Goal: Task Accomplishment & Management: Manage account settings

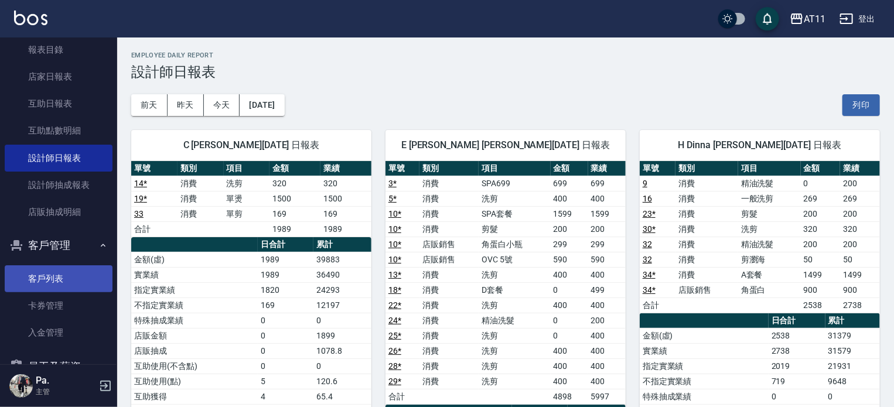
scroll to position [192, 0]
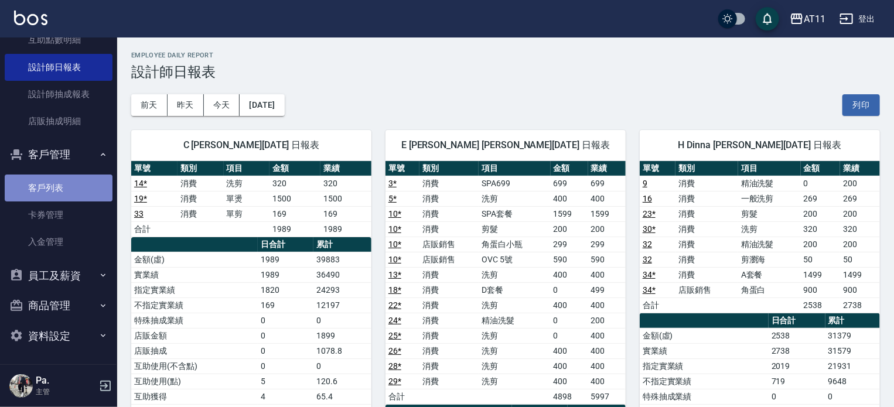
click at [73, 183] on link "客戶列表" at bounding box center [59, 188] width 108 height 27
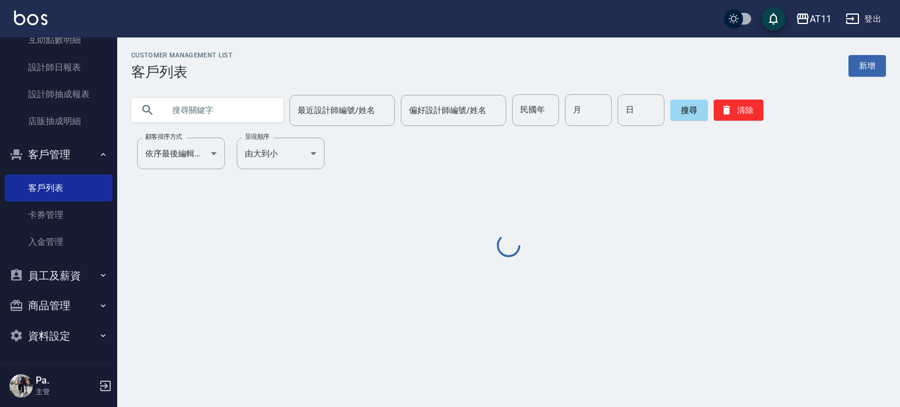
click at [199, 109] on input "text" at bounding box center [219, 110] width 110 height 32
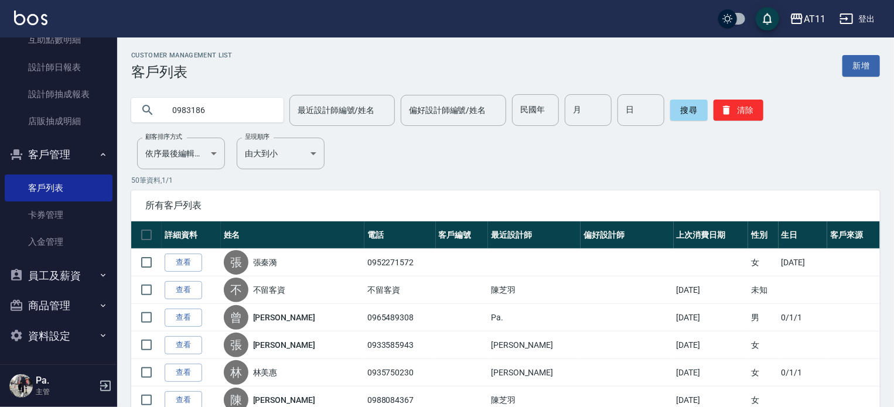
type input "0983186"
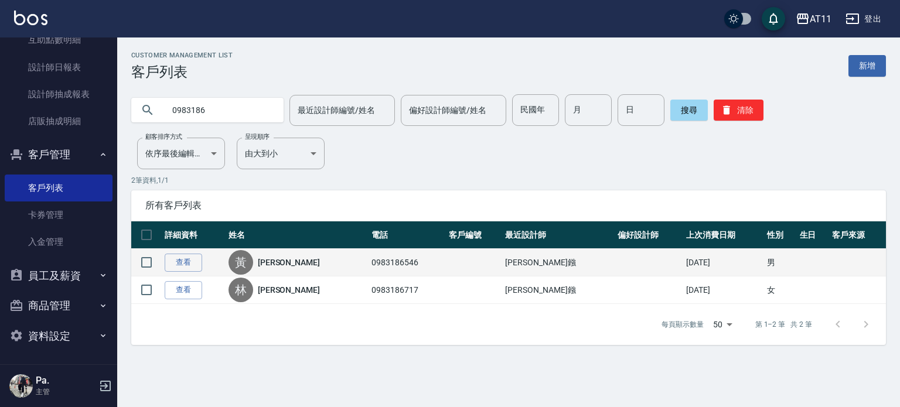
click at [249, 266] on div "黃" at bounding box center [240, 262] width 25 height 25
click at [196, 260] on link "查看" at bounding box center [183, 263] width 37 height 18
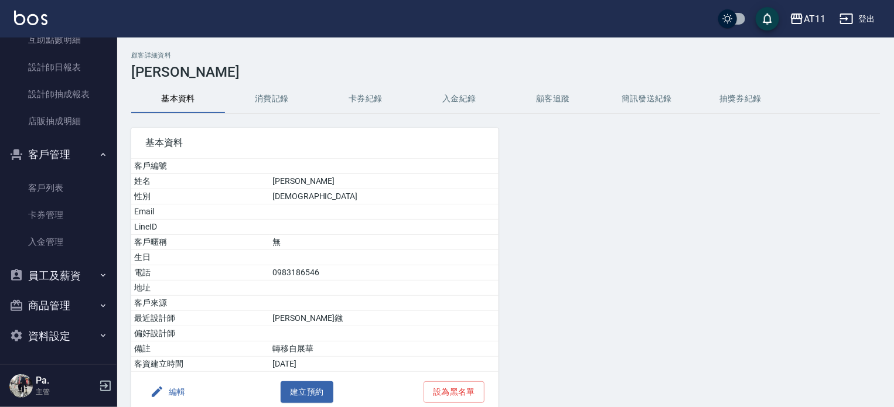
click at [473, 90] on button "入金紀錄" at bounding box center [459, 99] width 94 height 28
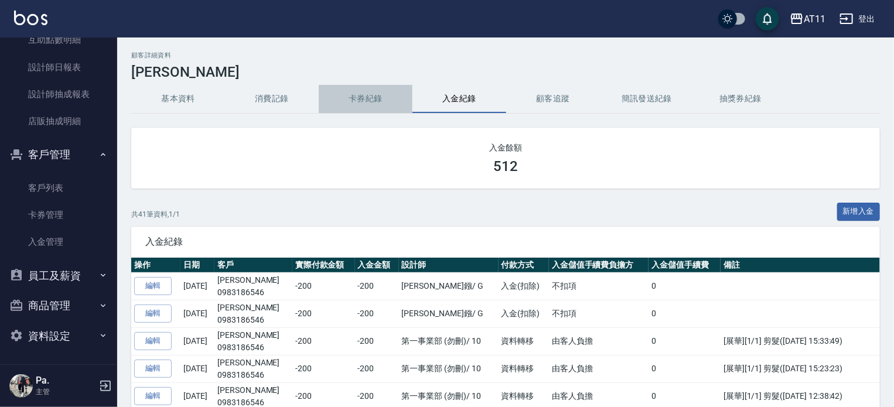
click at [372, 100] on button "卡券紀錄" at bounding box center [366, 99] width 94 height 28
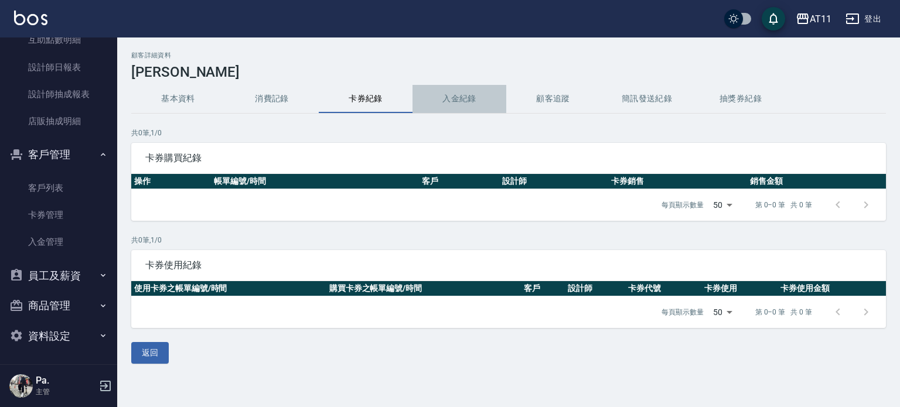
click at [441, 100] on button "入金紀錄" at bounding box center [459, 99] width 94 height 28
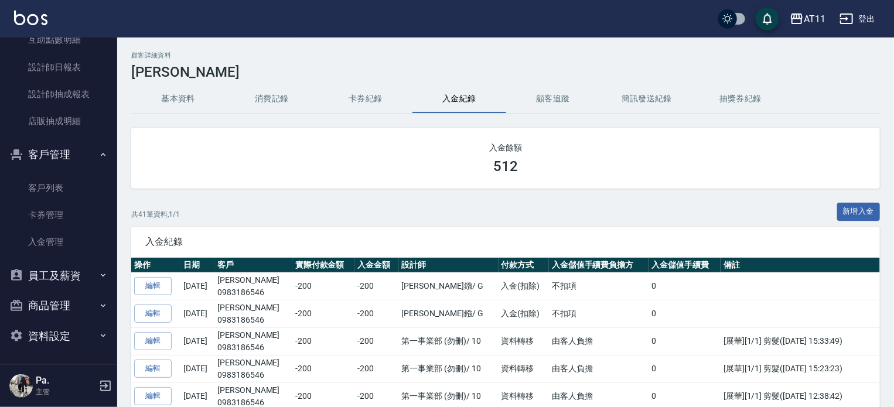
click at [516, 161] on h3 "512" at bounding box center [505, 166] width 25 height 16
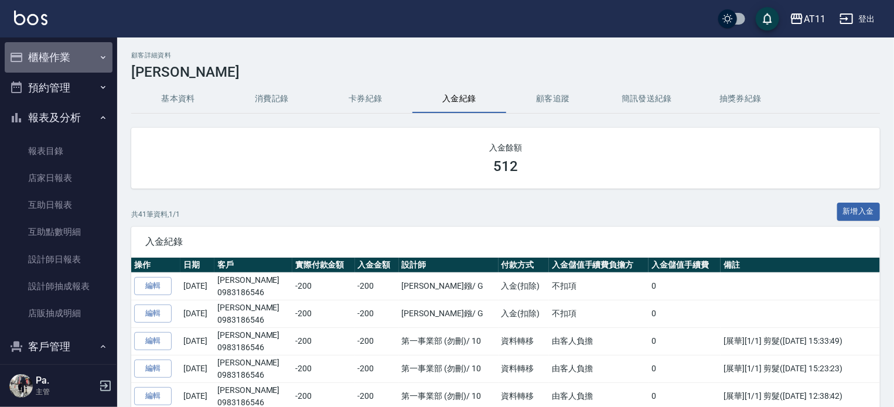
click at [97, 51] on button "櫃檯作業" at bounding box center [59, 57] width 108 height 30
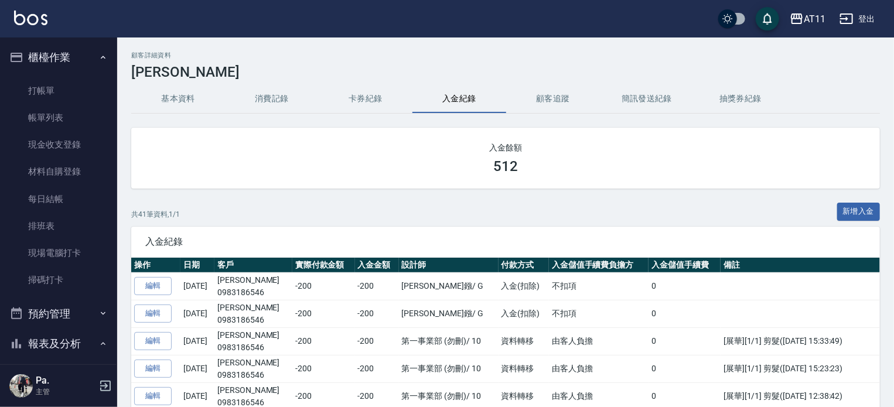
click at [76, 75] on ul "打帳單 帳單列表 現金收支登錄 材料自購登錄 每日結帳 排班表 現場電腦打卡 掃碼打卡" at bounding box center [59, 186] width 108 height 226
click at [77, 85] on link "打帳單" at bounding box center [59, 90] width 108 height 27
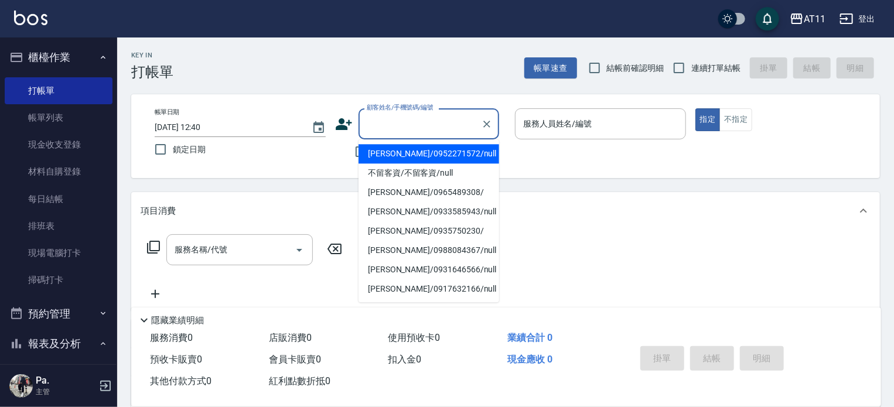
click at [397, 120] on input "顧客姓名/手機號碼/編號" at bounding box center [420, 124] width 112 height 21
click at [520, 158] on div "帳單日期 [DATE] 12:40 鎖定日期 顧客姓名/手機號碼/編號 顧客姓名/手機號碼/編號 不留客資 服務人員姓名/編號 服務人員姓名/編號 指定 不指定" at bounding box center [505, 136] width 721 height 56
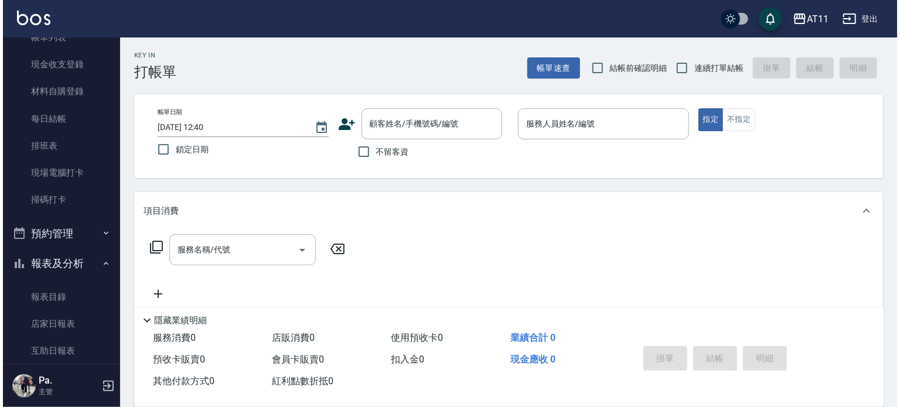
scroll to position [234, 0]
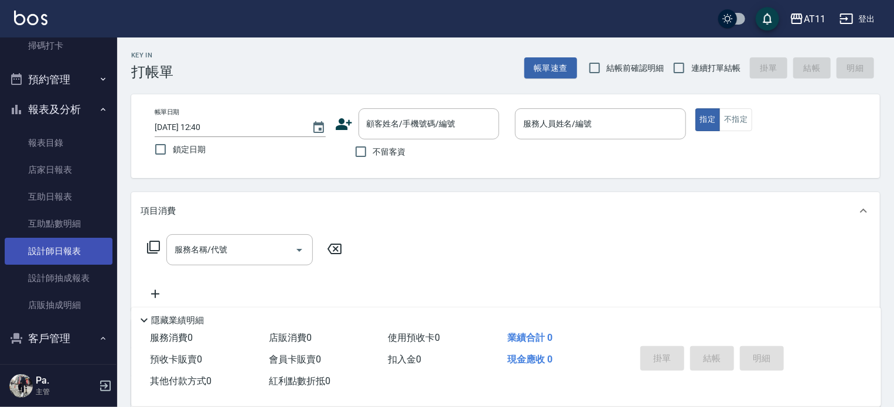
click at [49, 247] on link "設計師日報表" at bounding box center [59, 251] width 108 height 27
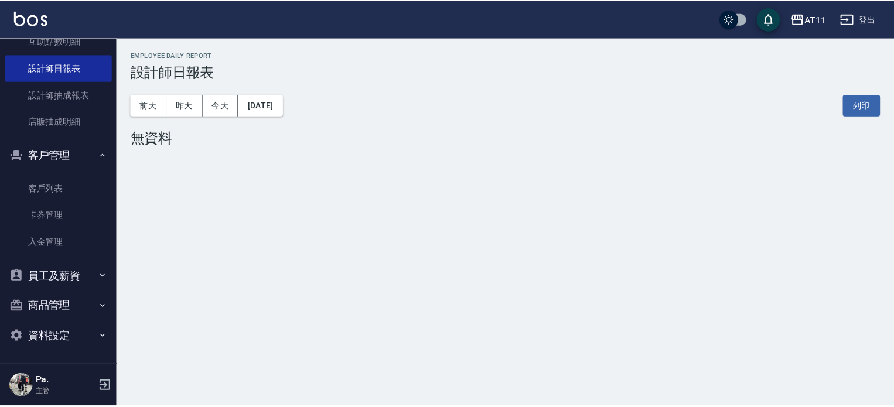
scroll to position [418, 0]
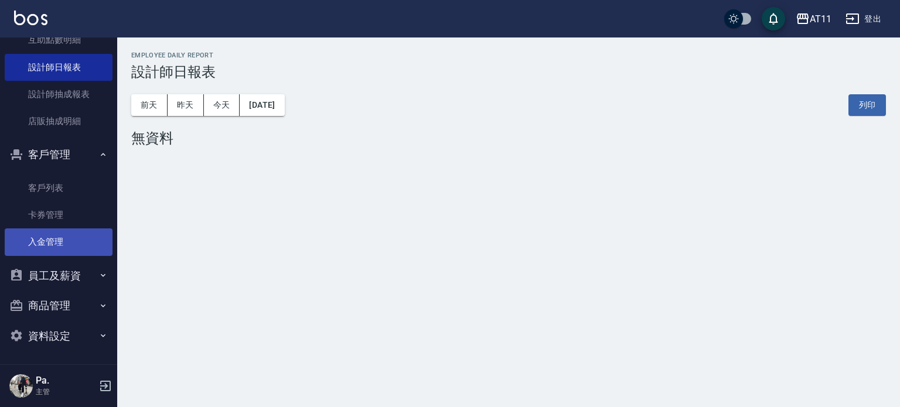
click at [60, 248] on link "入金管理" at bounding box center [59, 241] width 108 height 27
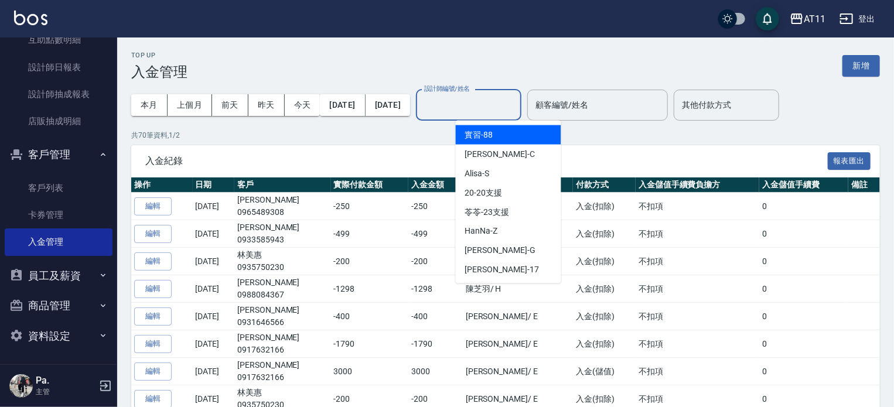
click at [468, 100] on input "設計師編號/姓名" at bounding box center [468, 105] width 95 height 21
click at [381, 134] on p "共 70 筆資料, 1 / 2" at bounding box center [505, 135] width 749 height 11
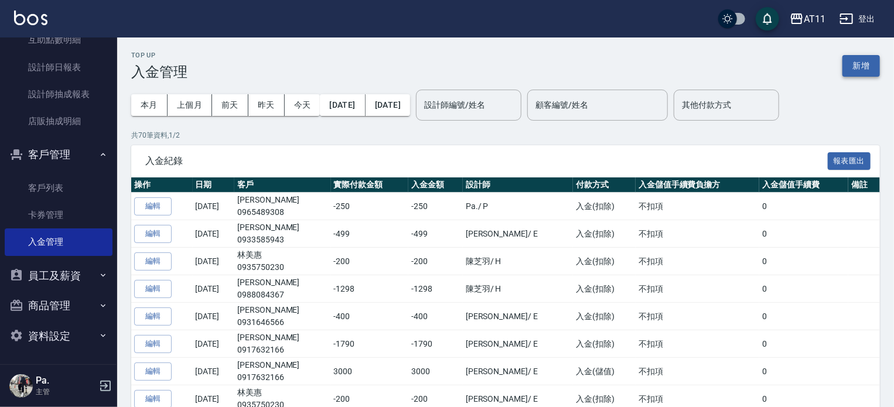
click at [851, 66] on button "新增" at bounding box center [860, 66] width 37 height 22
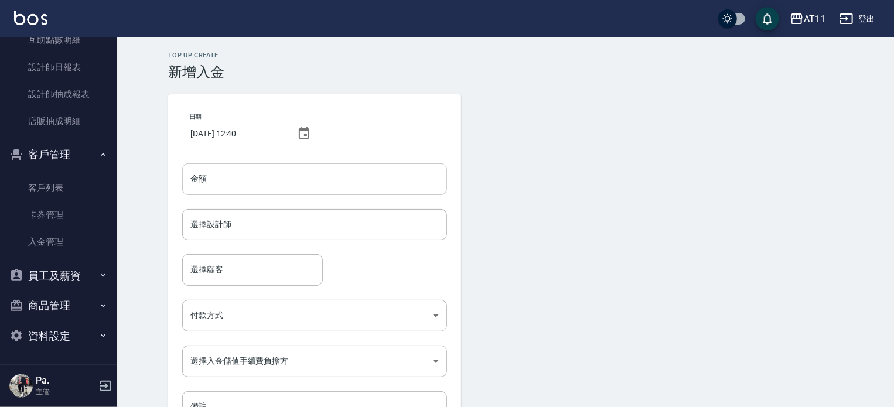
click at [286, 184] on input "金額" at bounding box center [314, 179] width 265 height 32
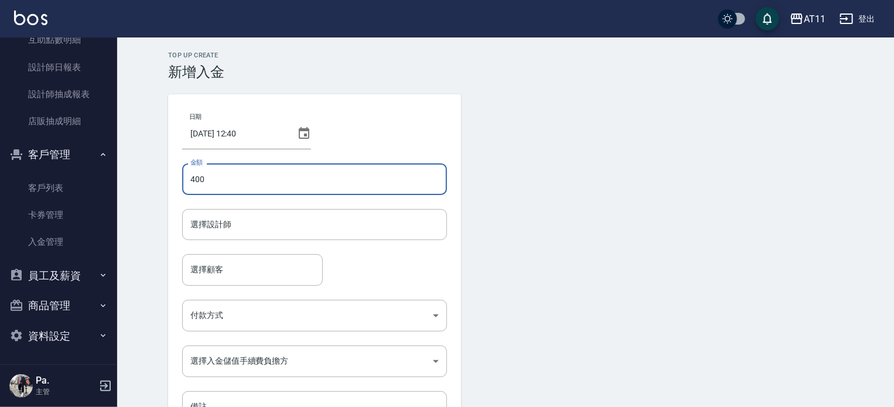
type input "400"
click at [544, 216] on form "日期 [DATE] 12:40 金額 400 金額 選擇設計師 選擇設計師 選擇顧客 選擇顧客 付款方式 ​ 付款方式 選擇入金儲值手續費負擔方 ​ 選擇入金…" at bounding box center [505, 283] width 675 height 378
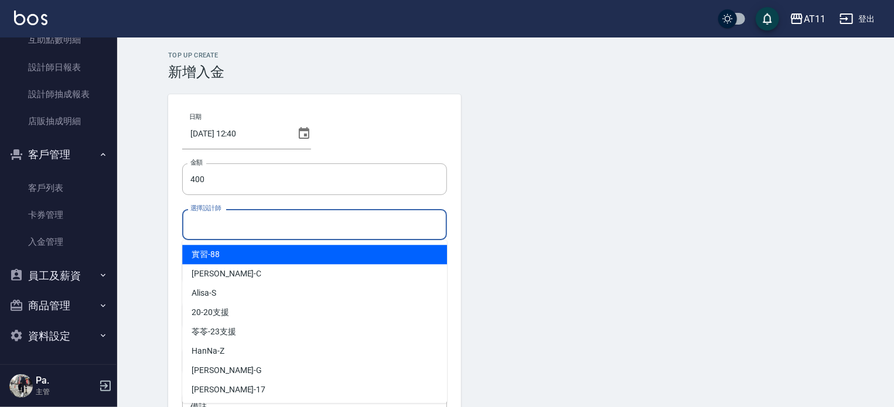
click at [230, 224] on input "選擇設計師" at bounding box center [314, 224] width 254 height 21
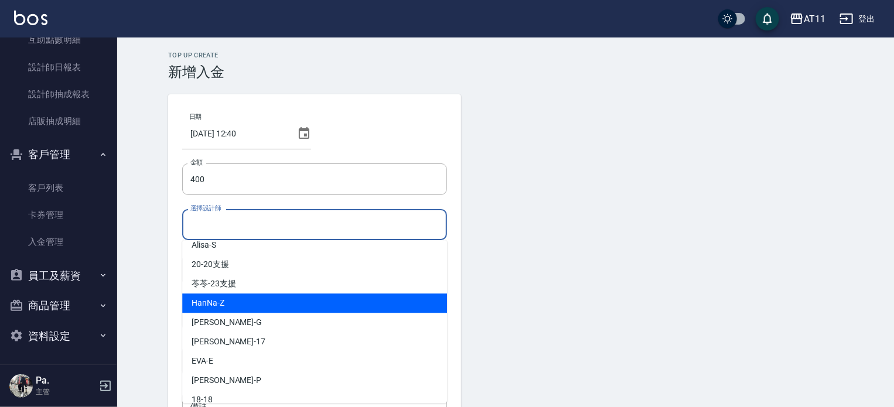
scroll to position [117, 0]
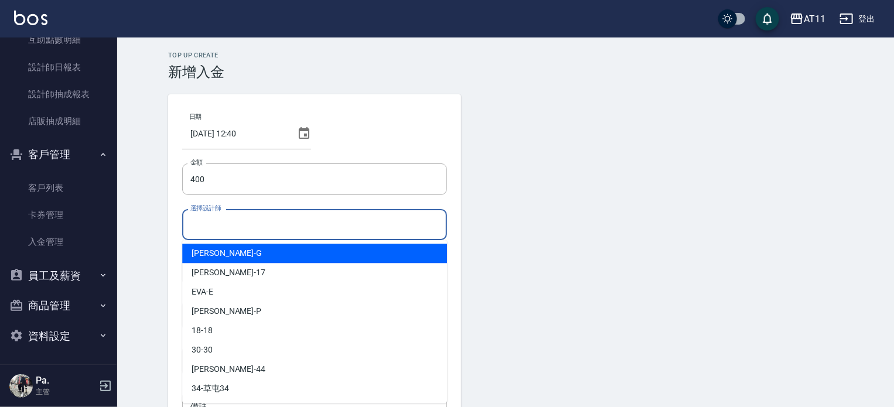
click at [218, 250] on div "[PERSON_NAME]" at bounding box center [314, 253] width 265 height 19
type input "[PERSON_NAME]"
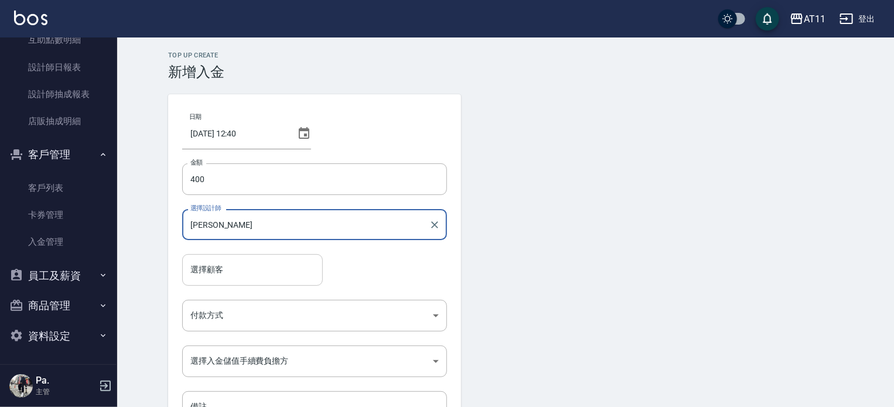
click at [220, 281] on div "選擇顧客" at bounding box center [252, 269] width 141 height 31
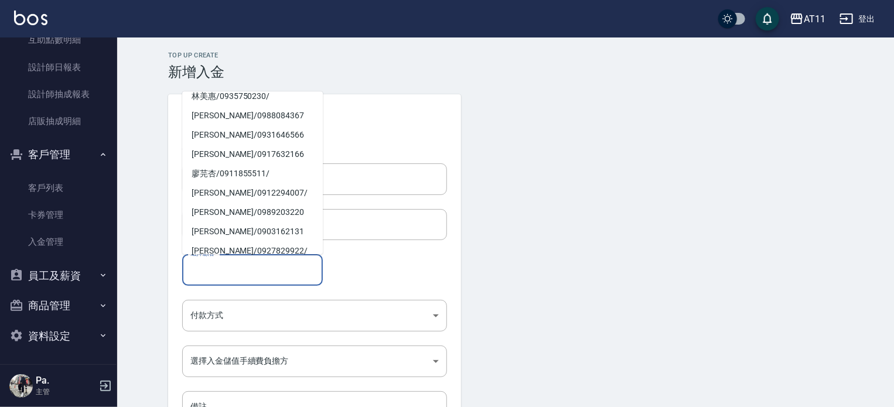
scroll to position [234, 0]
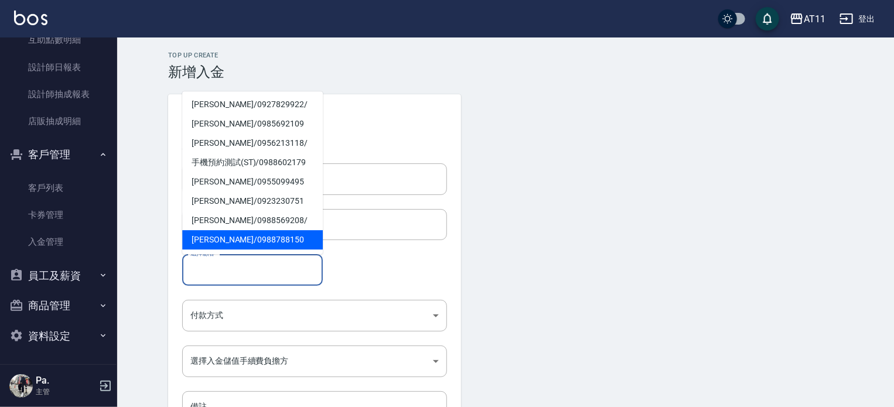
click at [240, 274] on input "選擇顧客" at bounding box center [252, 270] width 130 height 21
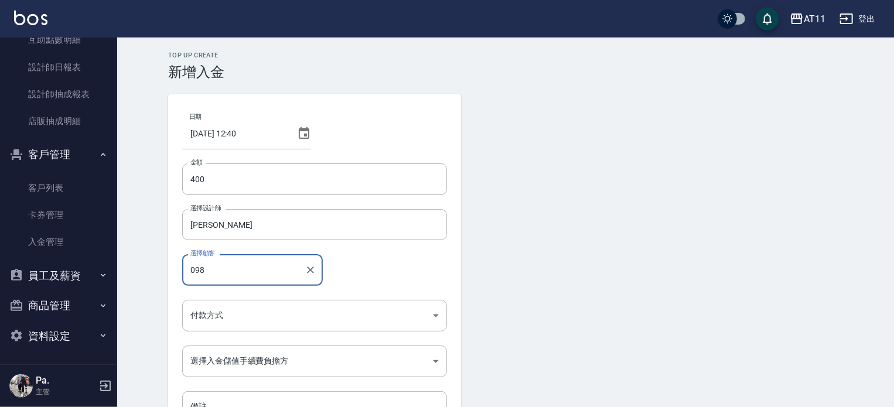
type input "0983"
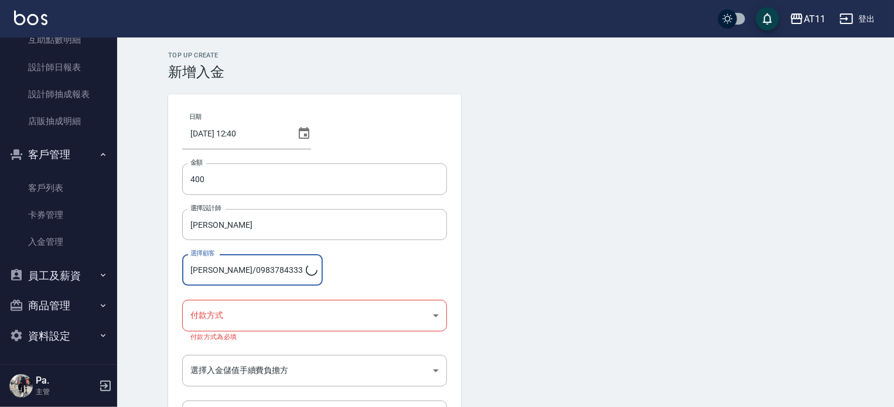
click at [254, 276] on input "[PERSON_NAME]/0983784333" at bounding box center [246, 270] width 118 height 21
type input "何"
type input "C"
type input "黃"
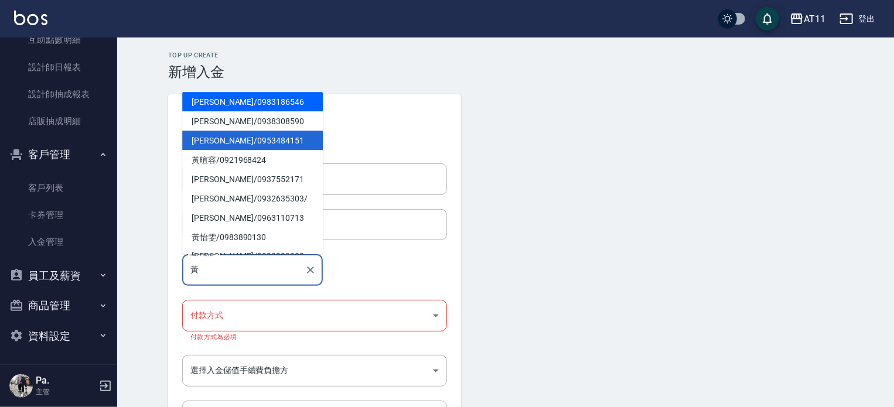
scroll to position [933, 0]
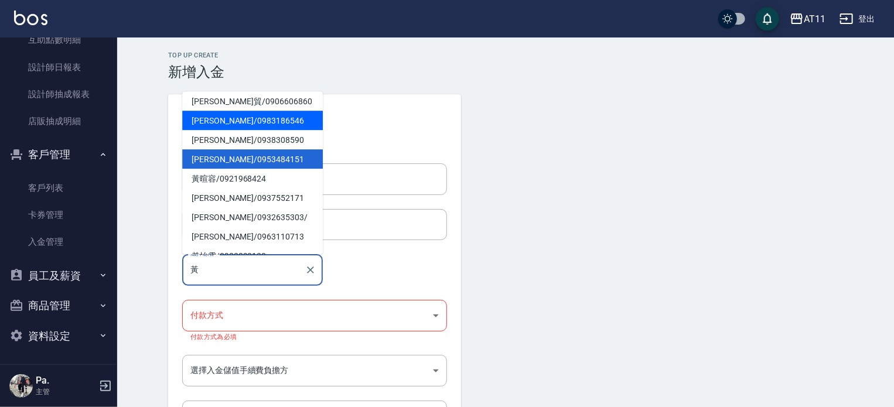
click at [275, 118] on span "[PERSON_NAME]/ 0983186546" at bounding box center [252, 120] width 141 height 19
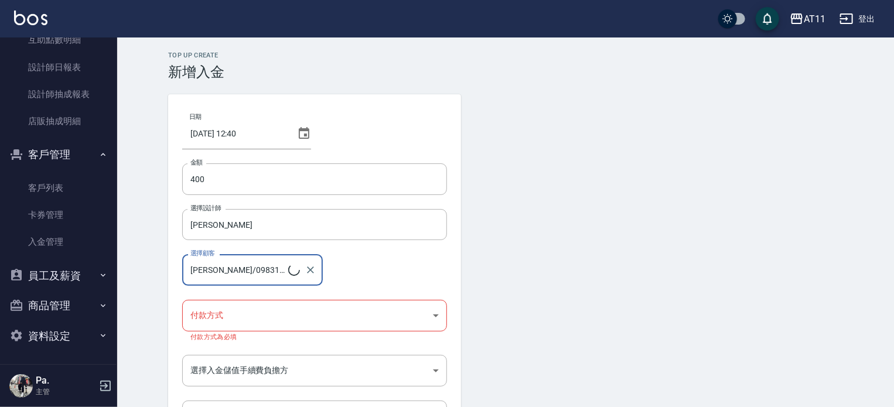
type input "[PERSON_NAME]/0983186546"
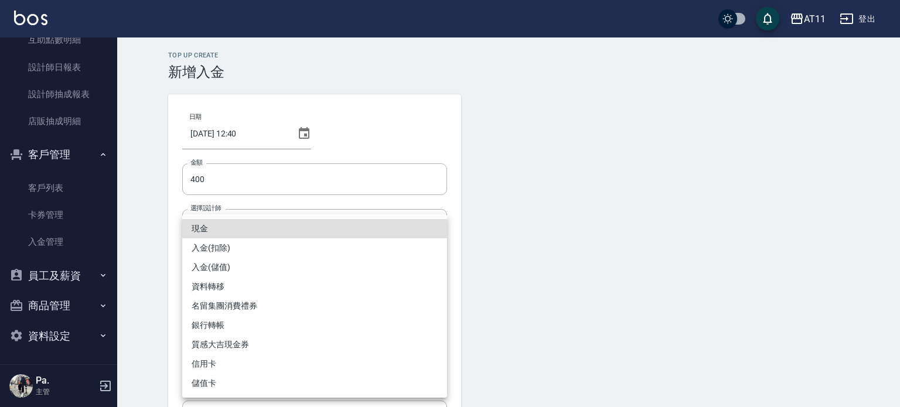
click at [253, 306] on body "AT11 登出 櫃檯作業 打帳單 帳單列表 現金收支登錄 材料自購登錄 每日結帳 排班表 現場電腦打卡 掃碼打卡 預約管理 預約管理 單日預約紀錄 單週預約紀…" at bounding box center [450, 248] width 900 height 496
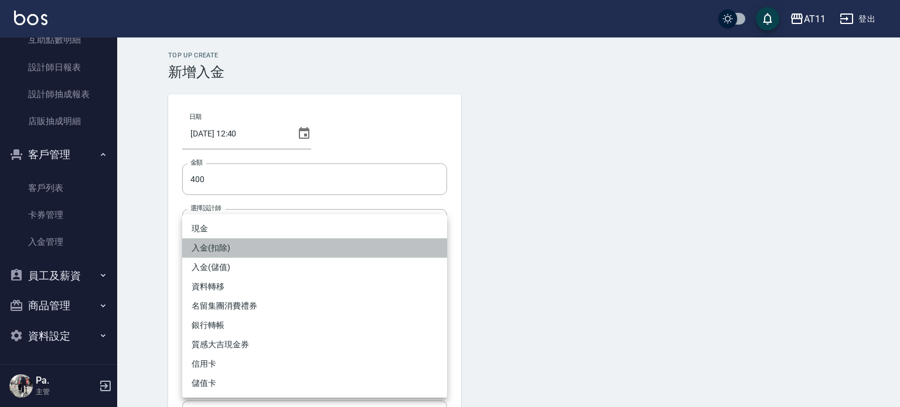
click at [220, 250] on li "入金(扣除)" at bounding box center [314, 247] width 265 height 19
type input "入金(扣除)"
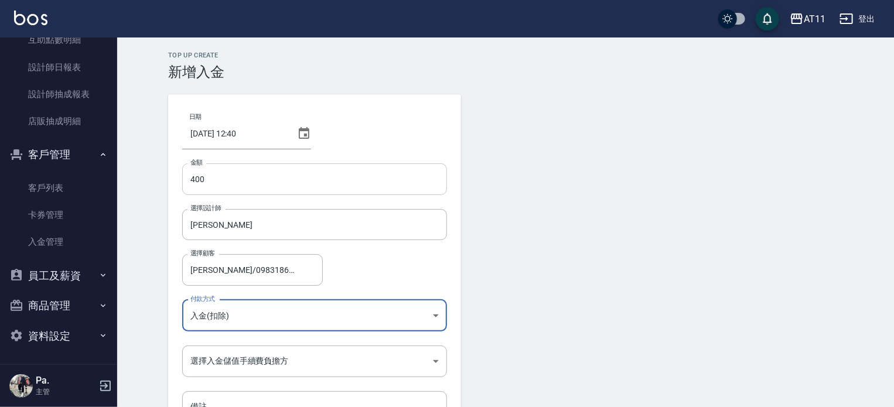
drag, startPoint x: 194, startPoint y: 176, endPoint x: 197, endPoint y: 184, distance: 8.7
click at [194, 177] on input "400" at bounding box center [314, 179] width 265 height 32
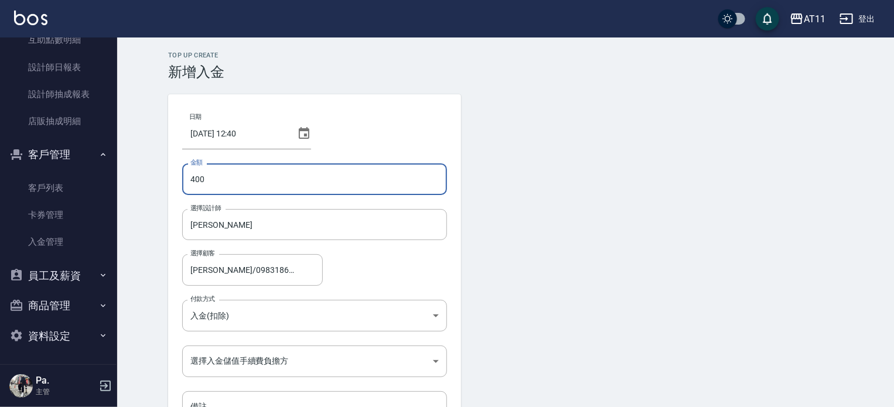
click at [187, 176] on input "400" at bounding box center [314, 179] width 265 height 32
type input "-400"
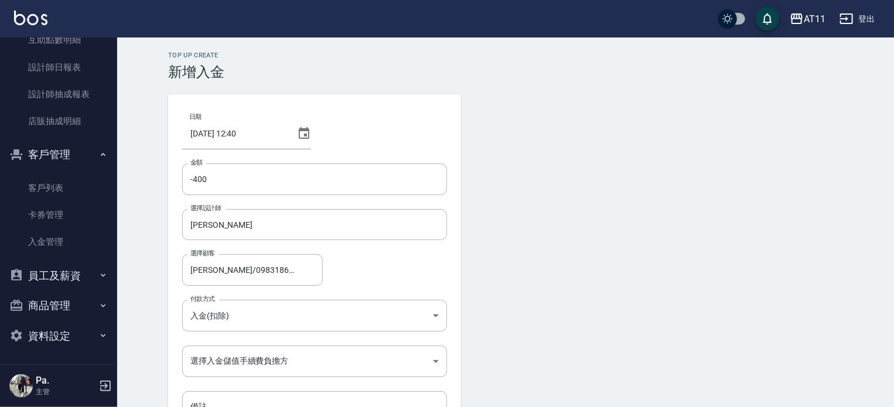
click at [613, 303] on form "日期 [DATE] 12:40 金額 -400 金額 選擇設計師 [PERSON_NAME] 選擇設計師 選擇顧客 [PERSON_NAME]/0983186…" at bounding box center [505, 283] width 675 height 378
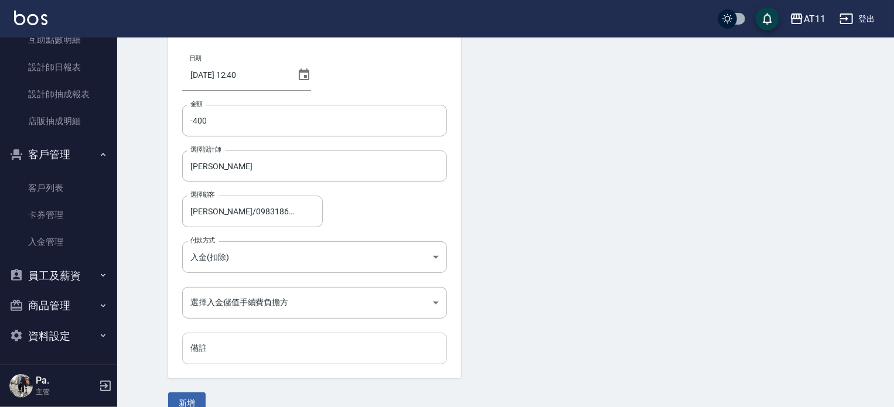
scroll to position [79, 0]
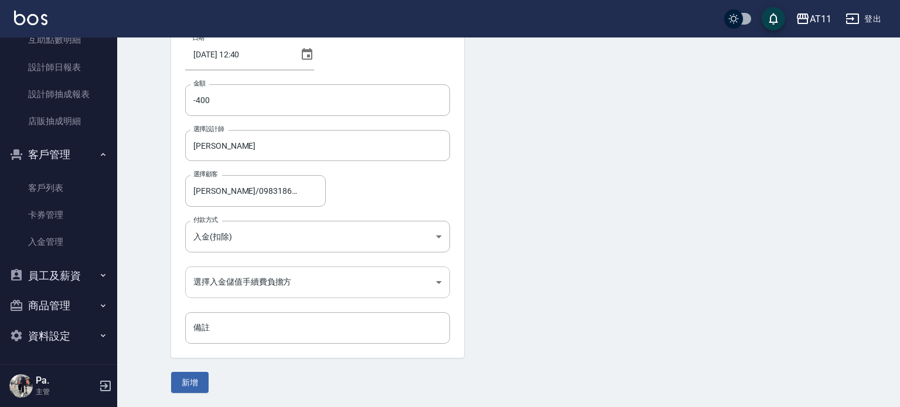
click at [249, 288] on body "AT11 登出 櫃檯作業 打帳單 帳單列表 現金收支登錄 材料自購登錄 每日結帳 排班表 現場電腦打卡 掃碼打卡 預約管理 預約管理 單日預約紀錄 單週預約紀…" at bounding box center [450, 164] width 900 height 486
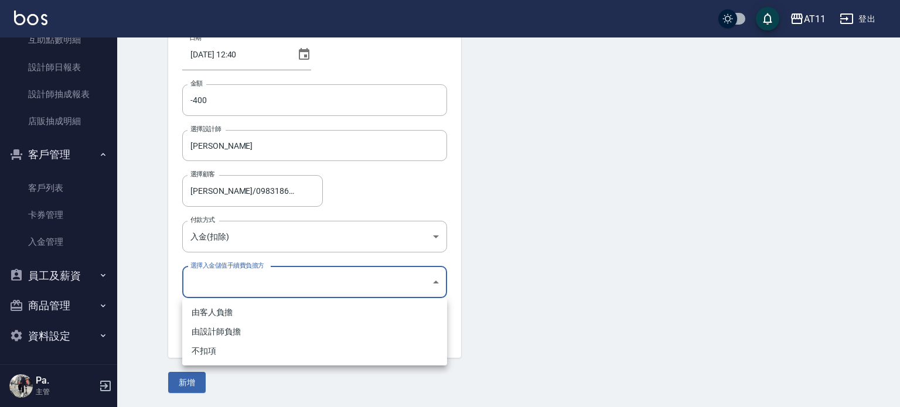
click at [249, 288] on div at bounding box center [450, 203] width 900 height 407
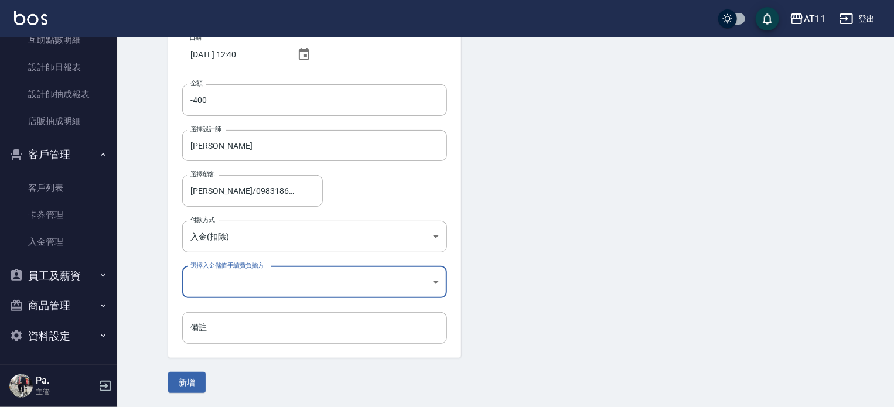
click at [239, 278] on body "AT11 登出 櫃檯作業 打帳單 帳單列表 現金收支登錄 材料自購登錄 每日結帳 排班表 現場電腦打卡 掃碼打卡 預約管理 預約管理 單日預約紀錄 單週預約紀…" at bounding box center [447, 164] width 894 height 486
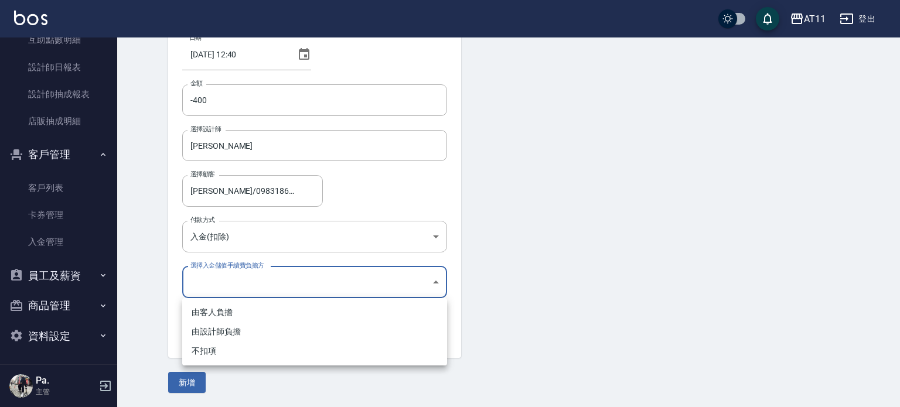
click at [225, 310] on li "由客人負擔" at bounding box center [314, 312] width 265 height 19
type input "BYCUSTOMER"
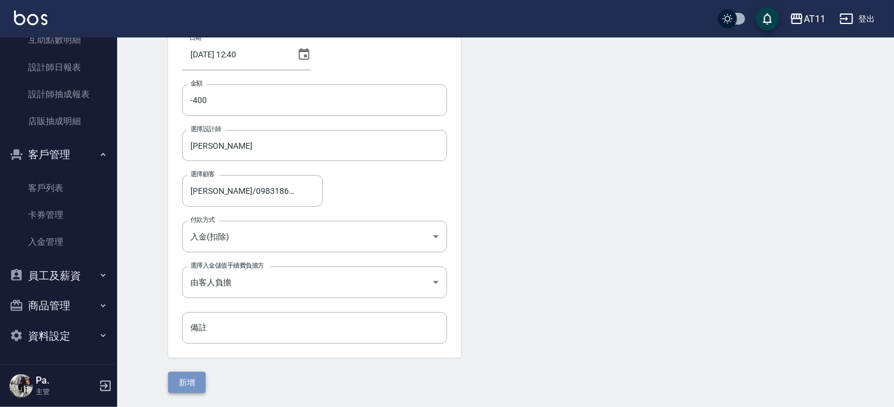
click at [189, 393] on button "新增" at bounding box center [186, 383] width 37 height 22
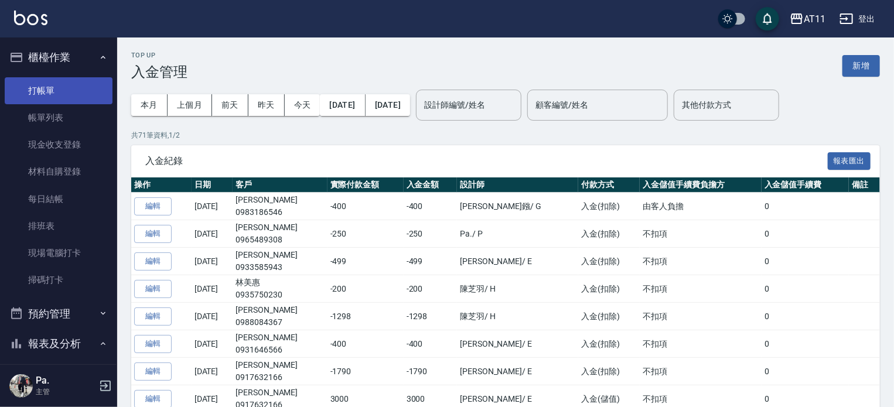
click at [81, 80] on link "打帳單" at bounding box center [59, 90] width 108 height 27
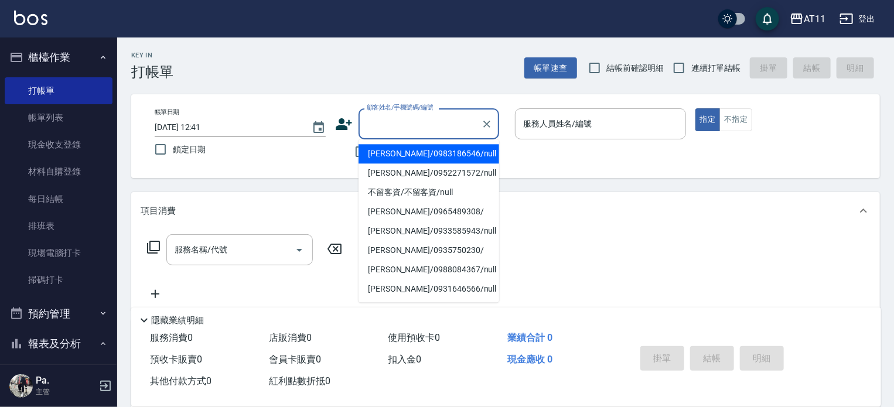
click at [391, 128] on input "顧客姓名/手機號碼/編號" at bounding box center [420, 124] width 112 height 21
click at [396, 154] on li "[PERSON_NAME]/0983186546/null" at bounding box center [429, 153] width 141 height 19
type input "[PERSON_NAME]/0983186546/null"
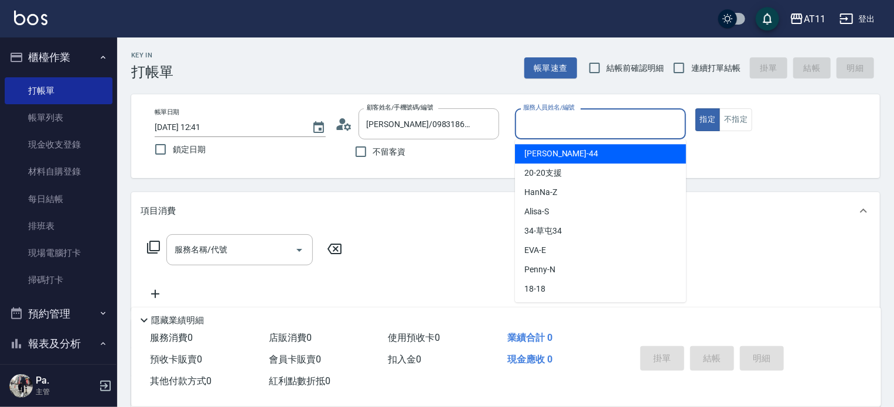
click at [588, 118] on input "服務人員姓名/編號" at bounding box center [600, 124] width 161 height 21
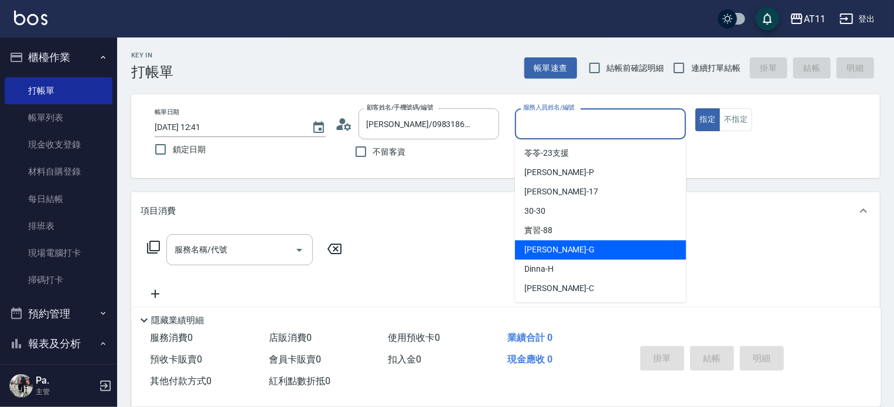
click at [556, 251] on div "[PERSON_NAME]" at bounding box center [600, 249] width 171 height 19
type input "[PERSON_NAME]"
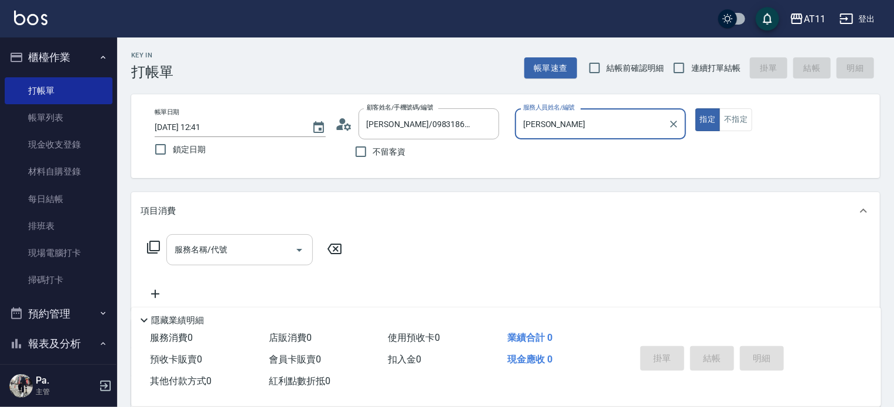
click at [269, 247] on input "服務名稱/代號" at bounding box center [231, 250] width 118 height 21
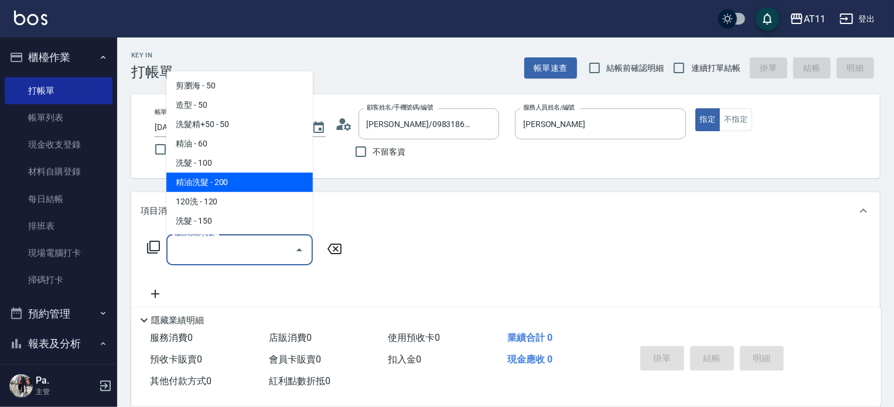
click at [221, 186] on span "精油洗髮 - 200" at bounding box center [239, 182] width 146 height 19
type input "精油洗髮(111)"
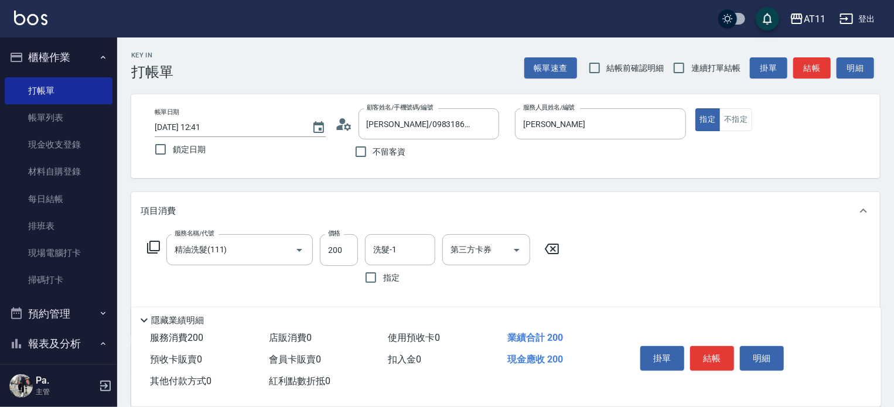
click at [153, 250] on icon at bounding box center [153, 247] width 14 height 14
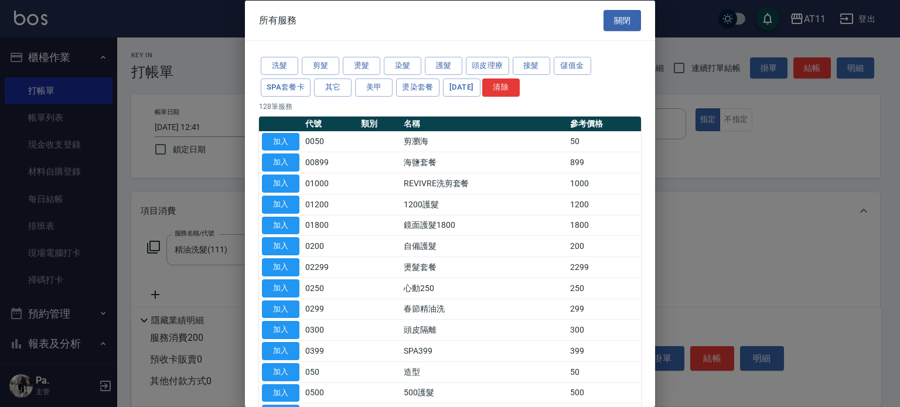
click at [740, 132] on div at bounding box center [450, 203] width 900 height 407
click at [623, 12] on button "關閉" at bounding box center [621, 20] width 37 height 22
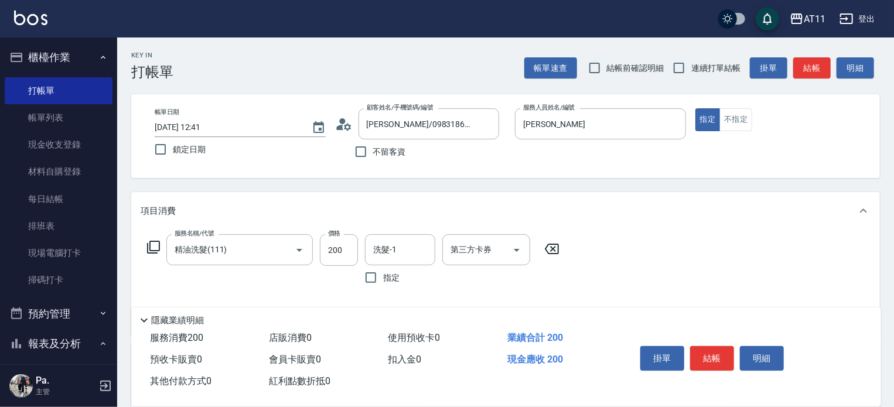
click at [150, 241] on icon at bounding box center [153, 247] width 13 height 13
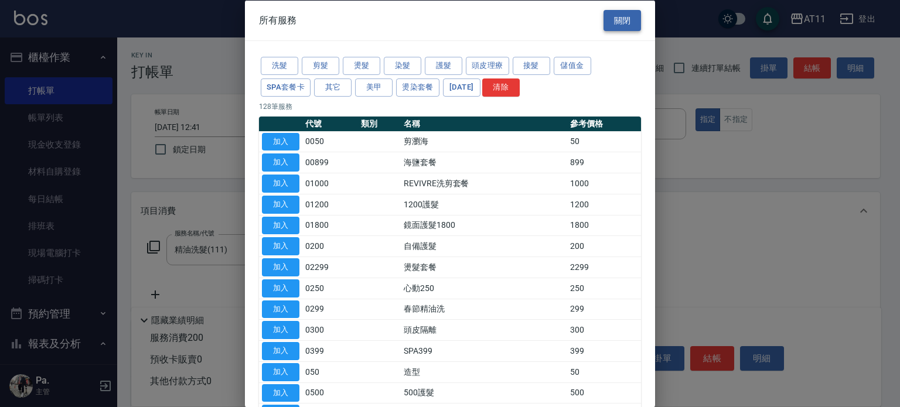
click at [623, 11] on button "關閉" at bounding box center [621, 20] width 37 height 22
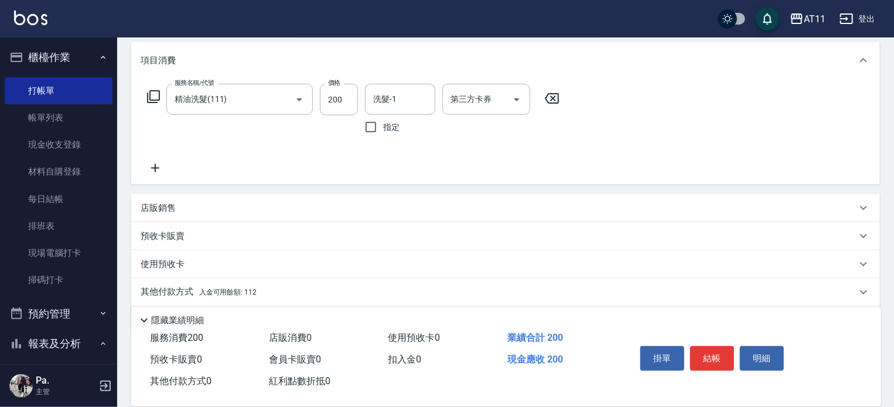
scroll to position [131, 0]
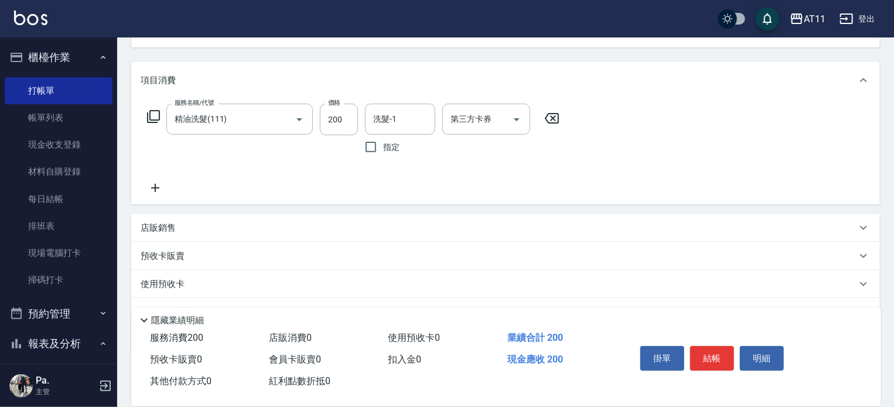
click at [155, 180] on div "服務名稱/代號 精油洗髮(111) 服務名稱/代號 價格 200 價格 洗髮-1 洗髮-1 指定 第三方卡券 第三方卡券" at bounding box center [354, 149] width 426 height 91
click at [159, 196] on div "服務名稱/代號 精油洗髮(111) 服務名稱/代號 價格 200 價格 洗髮-1 洗髮-1 指定 第三方卡券 第三方卡券" at bounding box center [505, 151] width 749 height 105
click at [157, 190] on icon at bounding box center [155, 188] width 29 height 14
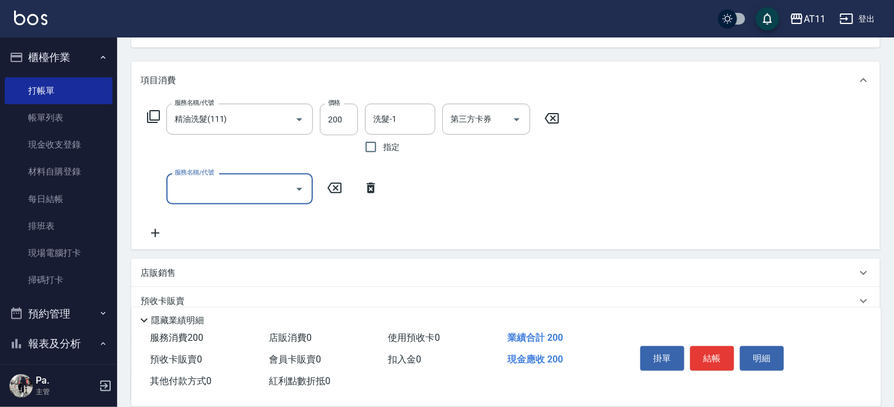
click at [238, 202] on div "服務名稱/代號" at bounding box center [239, 188] width 146 height 31
type input "精油洗髮(111)"
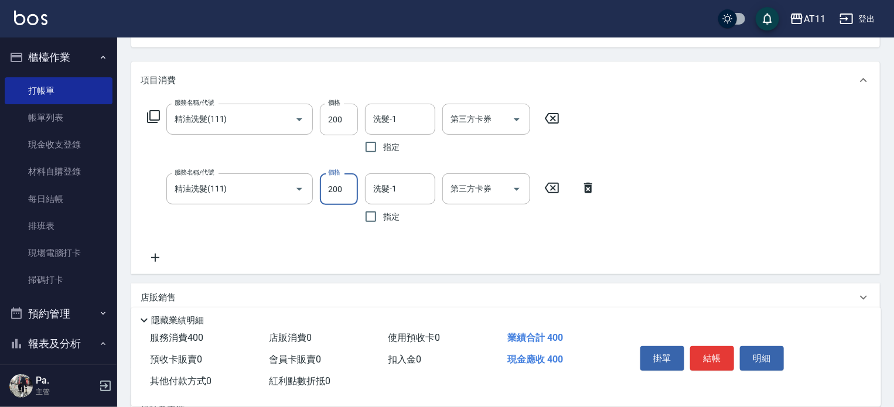
click at [562, 192] on icon at bounding box center [551, 188] width 29 height 14
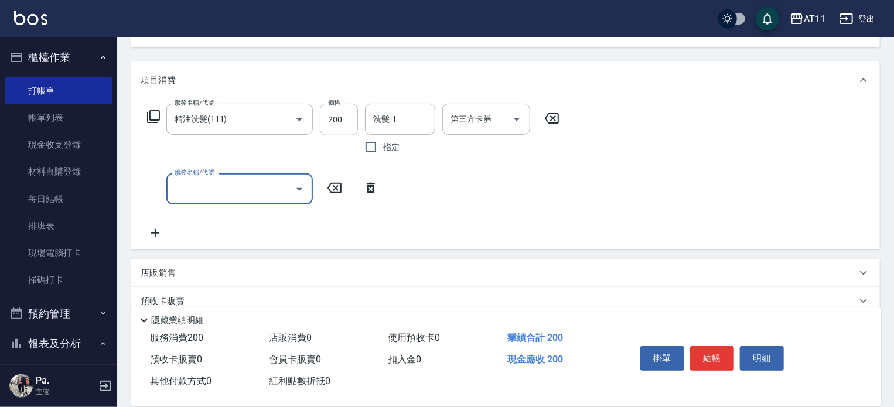
click at [224, 190] on input "服務名稱/代號" at bounding box center [231, 189] width 118 height 21
type input "2"
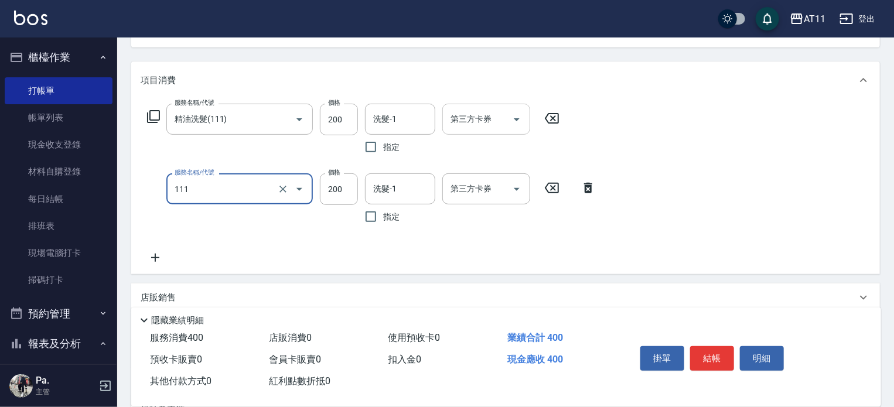
type input "精油洗髮(111)"
click at [497, 114] on input "第三方卡券" at bounding box center [478, 119] width 60 height 21
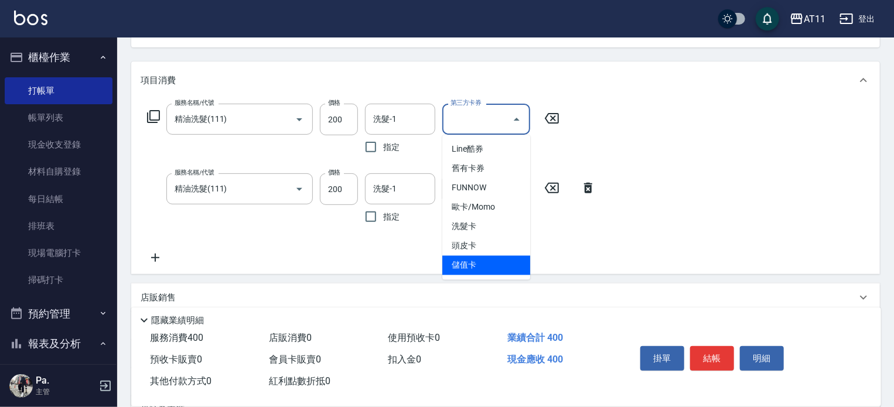
click at [474, 263] on span "儲值卡" at bounding box center [486, 265] width 88 height 19
type input "儲值卡"
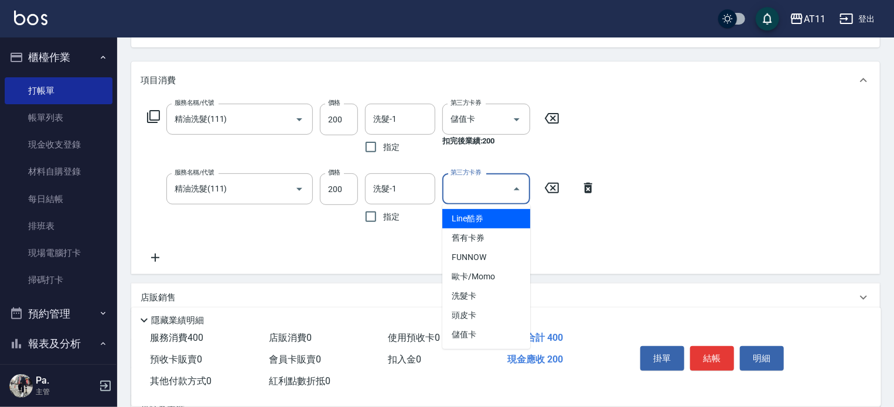
click at [475, 189] on input "第三方卡券" at bounding box center [478, 189] width 60 height 21
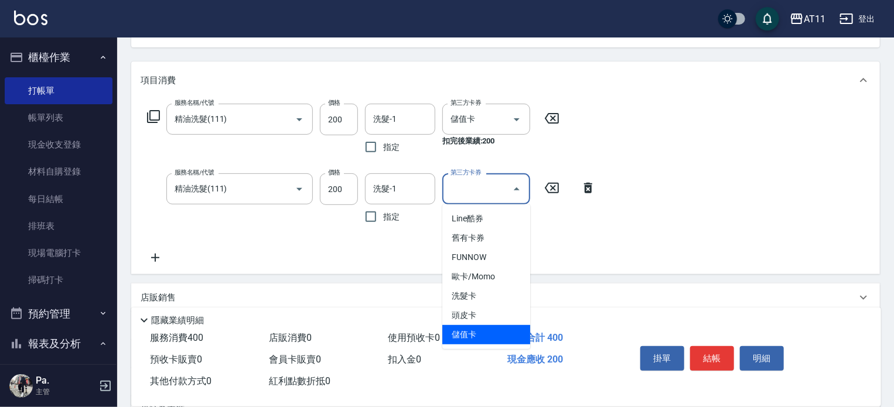
click at [480, 327] on span "儲值卡" at bounding box center [486, 334] width 88 height 19
type input "儲值卡"
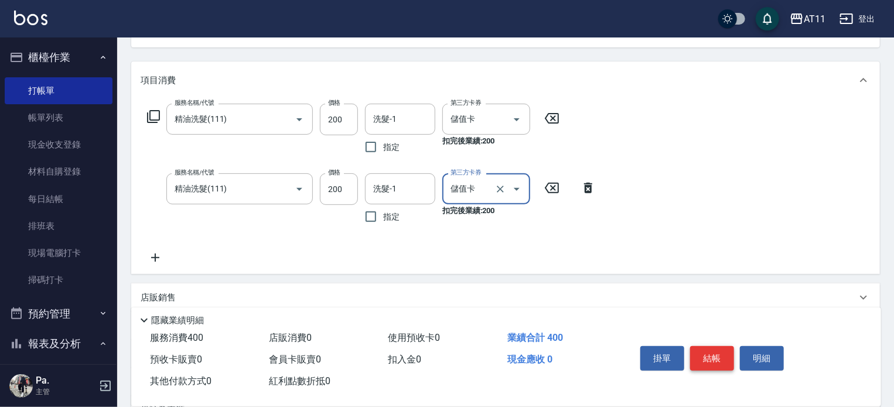
click at [715, 352] on button "結帳" at bounding box center [712, 358] width 44 height 25
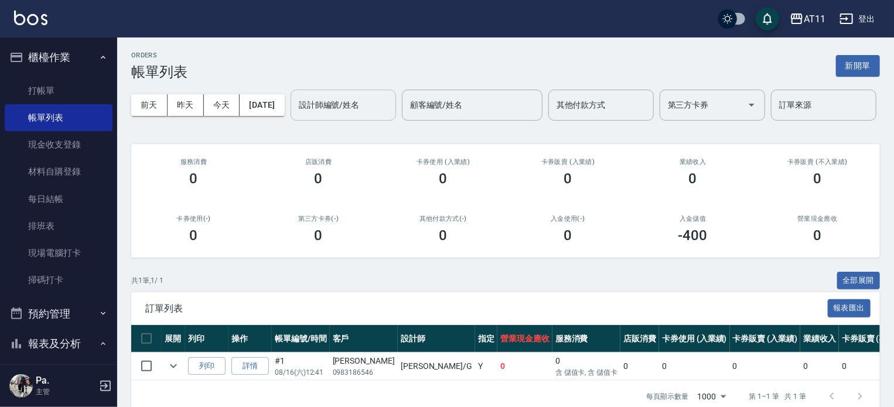
click at [291, 121] on div "設計師編號/姓名" at bounding box center [343, 105] width 105 height 31
click at [296, 115] on input "設計師編號/姓名" at bounding box center [343, 105] width 95 height 21
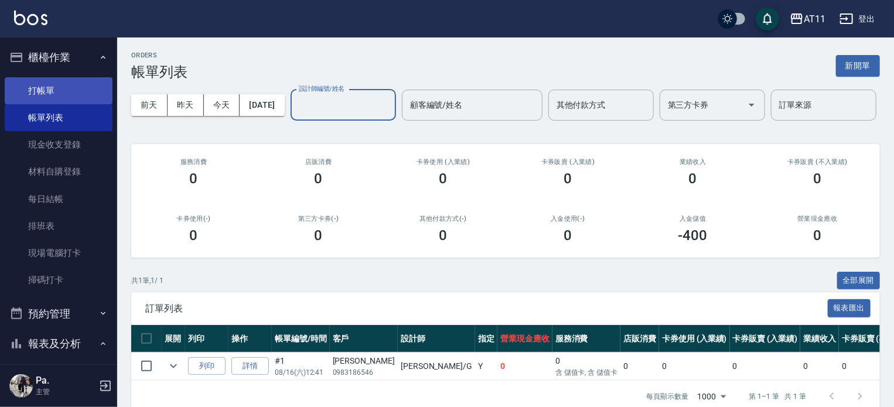
click at [84, 86] on link "打帳單" at bounding box center [59, 90] width 108 height 27
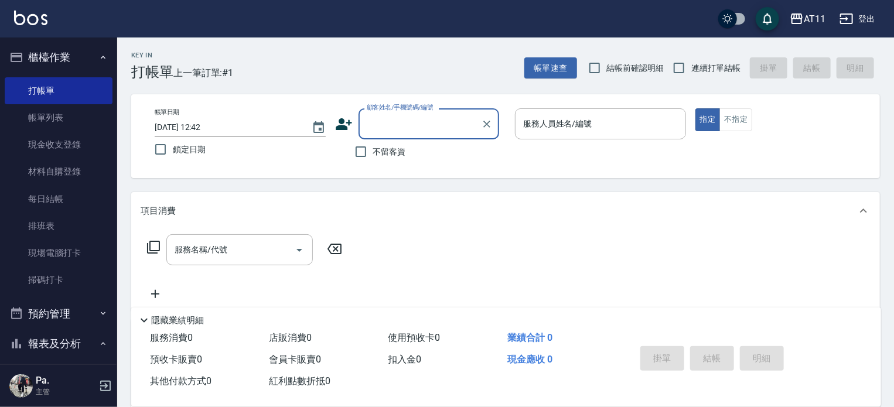
click at [418, 133] on input "顧客姓名/手機號碼/編號" at bounding box center [420, 124] width 112 height 21
type input "0938137190"
click at [518, 158] on div "帳單日期 [DATE] 12:42 鎖定日期 顧客姓名/手機號碼/編號 顧客姓名/手機號碼/編號 不留客資 服務人員姓名/編號 服務人員姓名/編號 指定 不指定" at bounding box center [505, 136] width 721 height 56
click at [793, 22] on icon "button" at bounding box center [797, 18] width 12 height 11
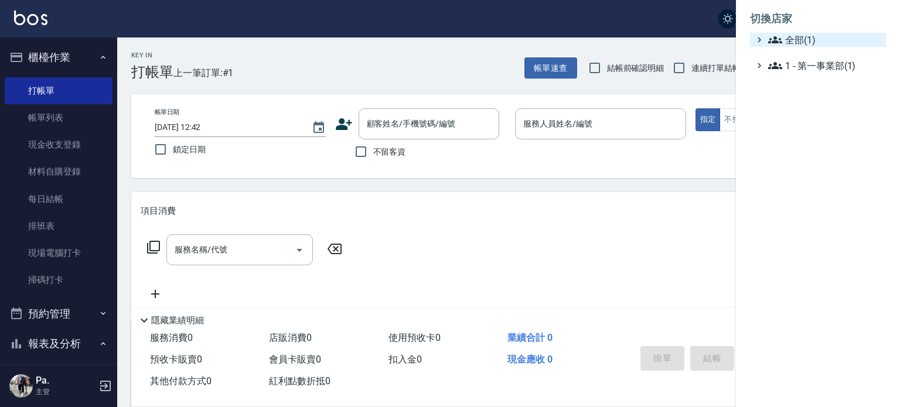
click at [798, 39] on span "全部(1)" at bounding box center [824, 40] width 113 height 14
click at [634, 13] on div at bounding box center [450, 203] width 900 height 407
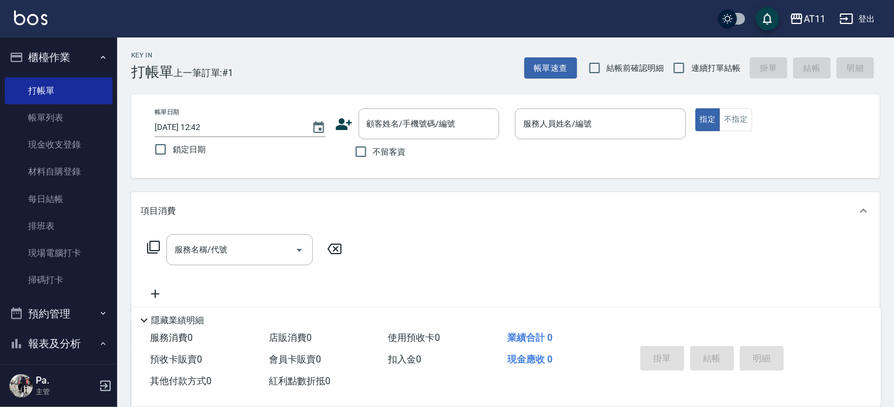
click at [879, 21] on button "登出" at bounding box center [857, 19] width 45 height 22
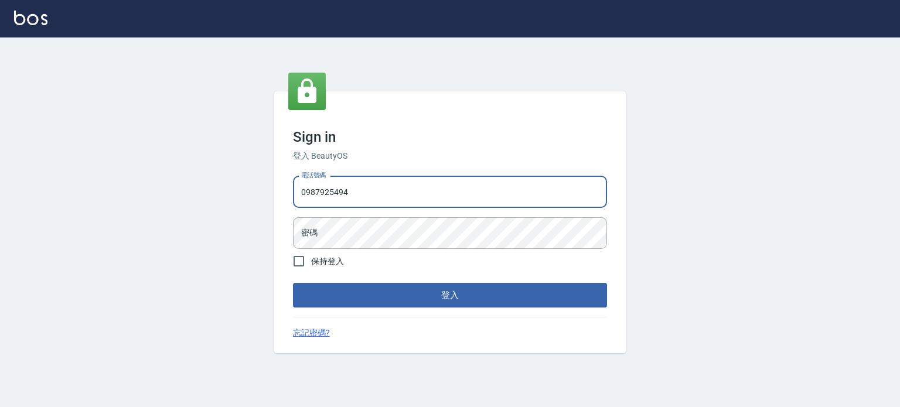
type input "0987925494"
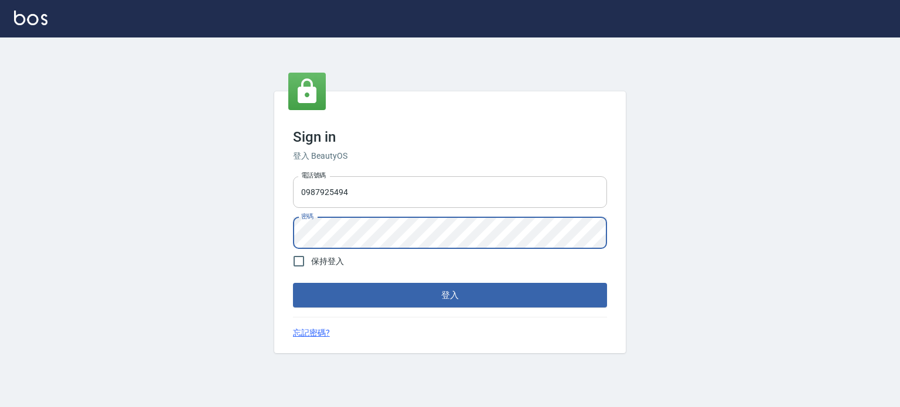
click at [293, 283] on button "登入" at bounding box center [450, 295] width 314 height 25
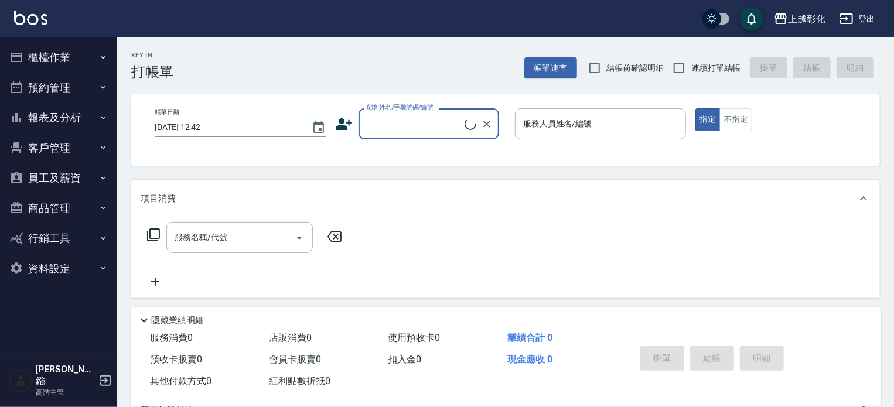
click at [90, 64] on button "櫃檯作業" at bounding box center [59, 57] width 108 height 30
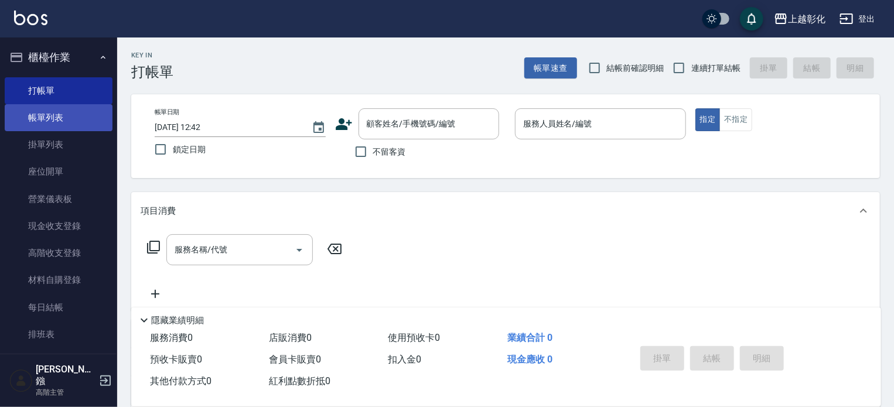
click at [77, 107] on link "帳單列表" at bounding box center [59, 117] width 108 height 27
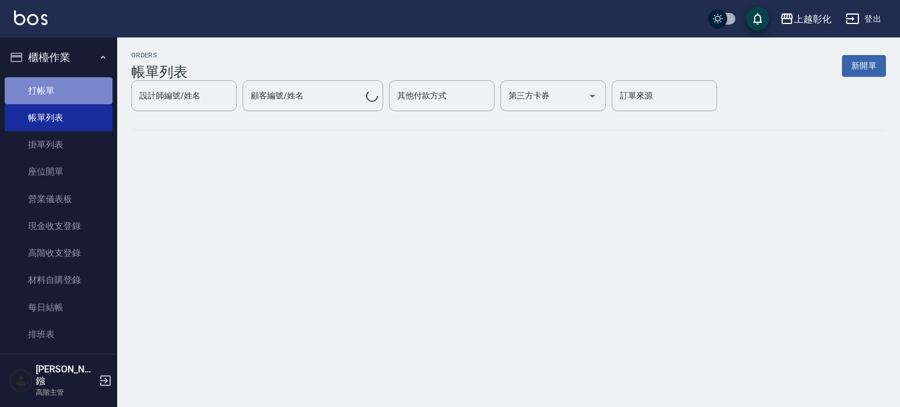
click at [78, 100] on link "打帳單" at bounding box center [59, 90] width 108 height 27
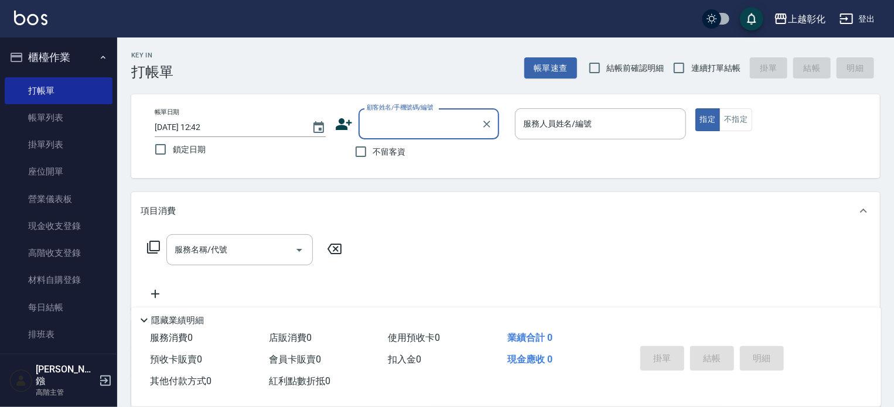
click at [392, 124] on input "顧客姓名/手機號碼/編號" at bounding box center [420, 124] width 112 height 21
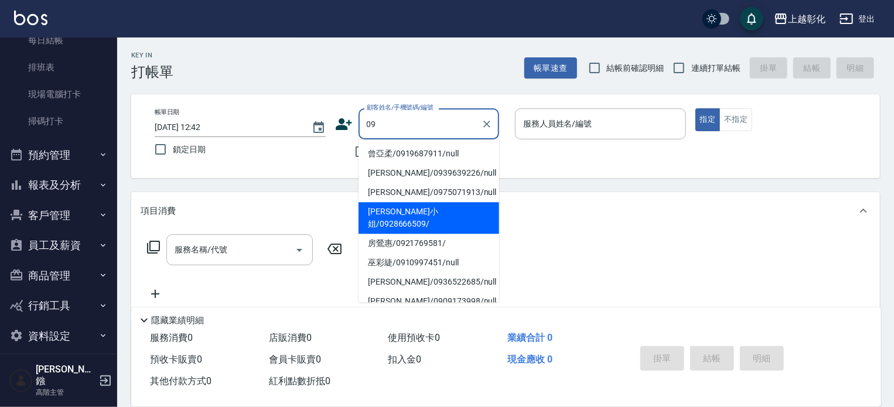
scroll to position [117, 0]
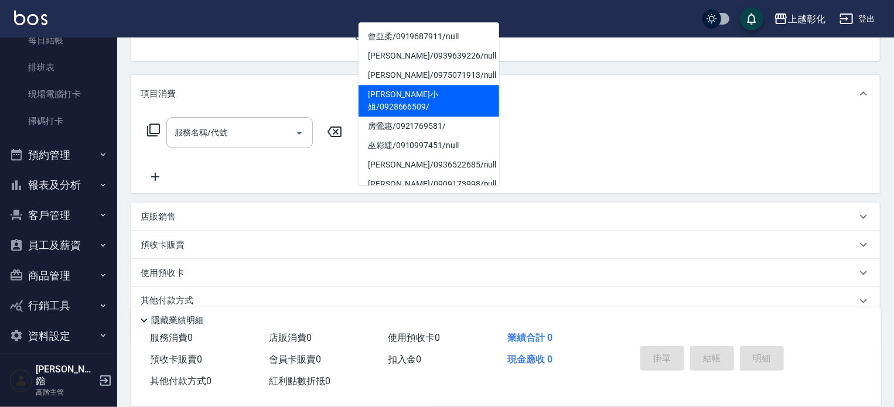
type input "09"
click at [83, 222] on button "客戶管理" at bounding box center [59, 215] width 108 height 30
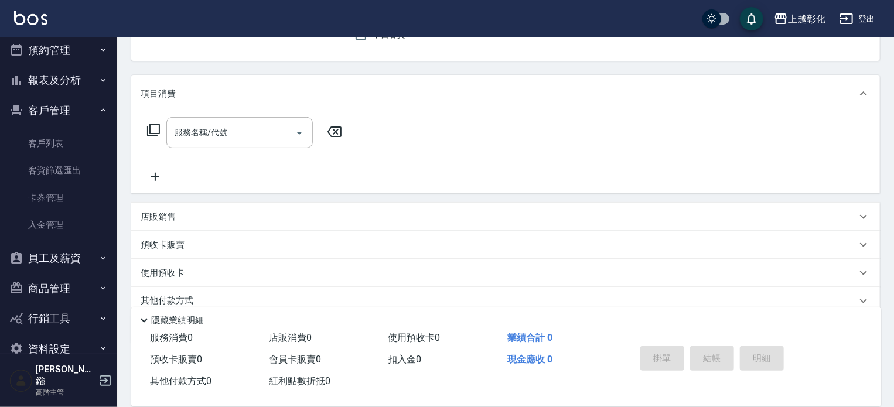
scroll to position [384, 0]
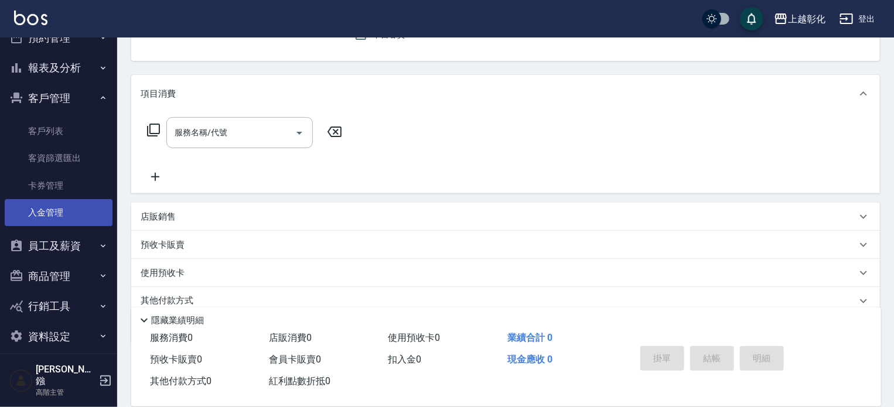
click at [79, 217] on link "入金管理" at bounding box center [59, 212] width 108 height 27
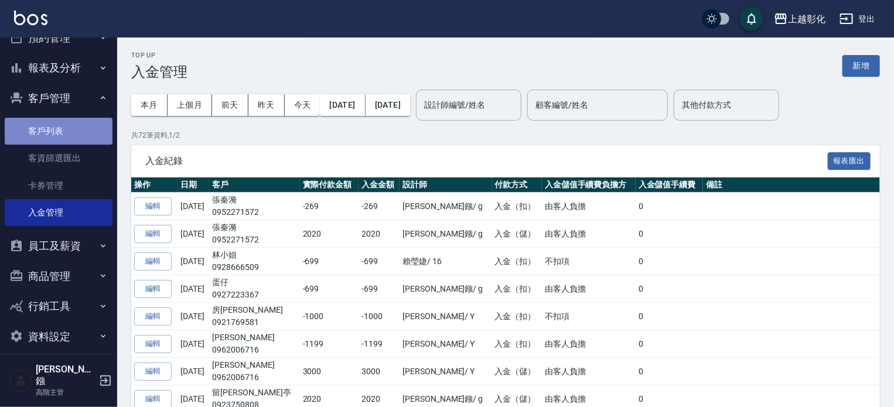
click at [63, 135] on link "客戶列表" at bounding box center [59, 131] width 108 height 27
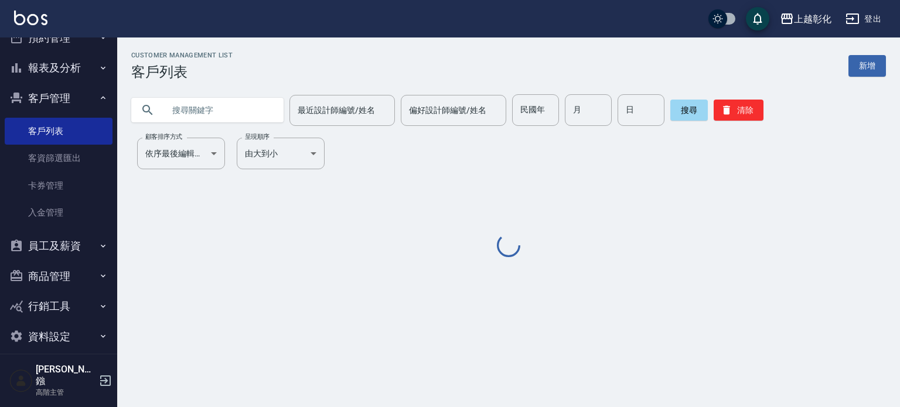
click at [225, 112] on input "text" at bounding box center [219, 110] width 110 height 32
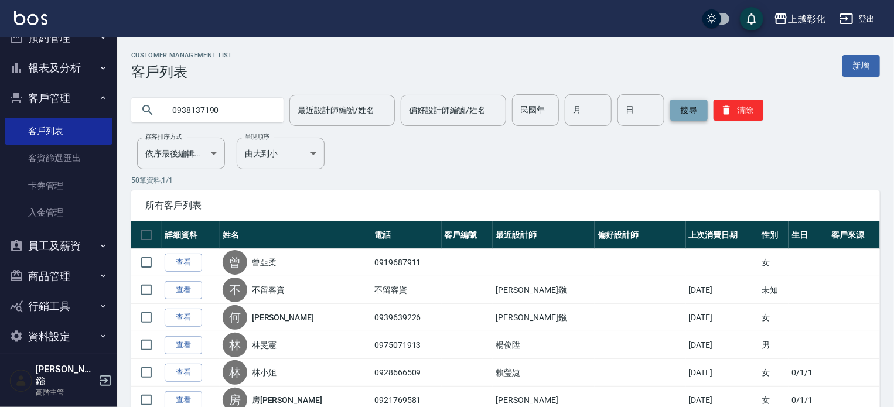
type input "0938137190"
click at [685, 104] on button "搜尋" at bounding box center [688, 110] width 37 height 21
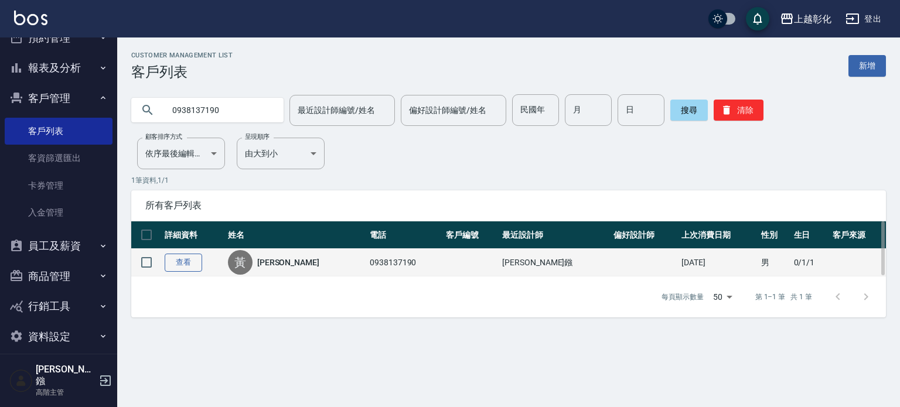
click at [187, 267] on link "查看" at bounding box center [183, 263] width 37 height 18
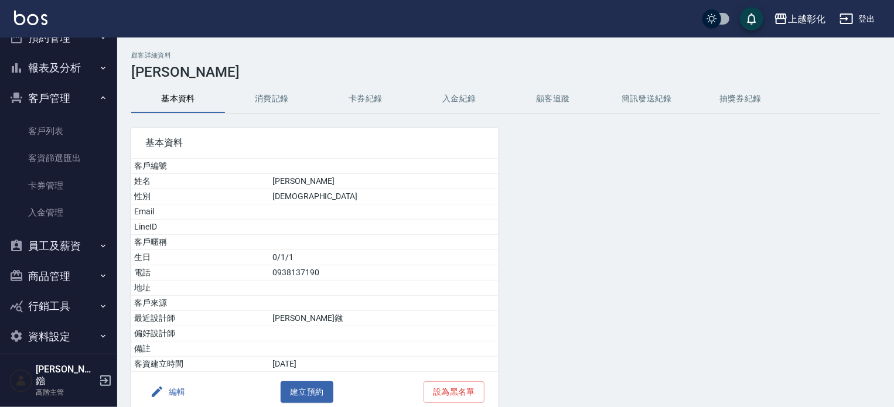
click at [425, 101] on button "入金紀錄" at bounding box center [459, 99] width 94 height 28
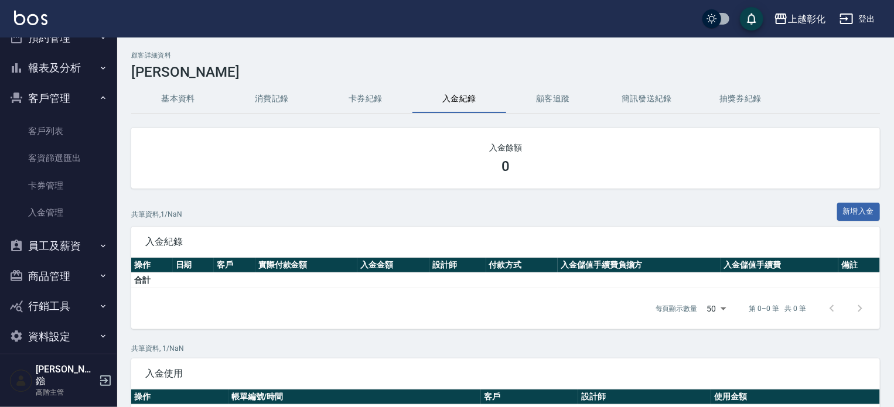
click at [443, 96] on button "入金紀錄" at bounding box center [459, 99] width 94 height 28
click at [469, 101] on button "入金紀錄" at bounding box center [459, 99] width 94 height 28
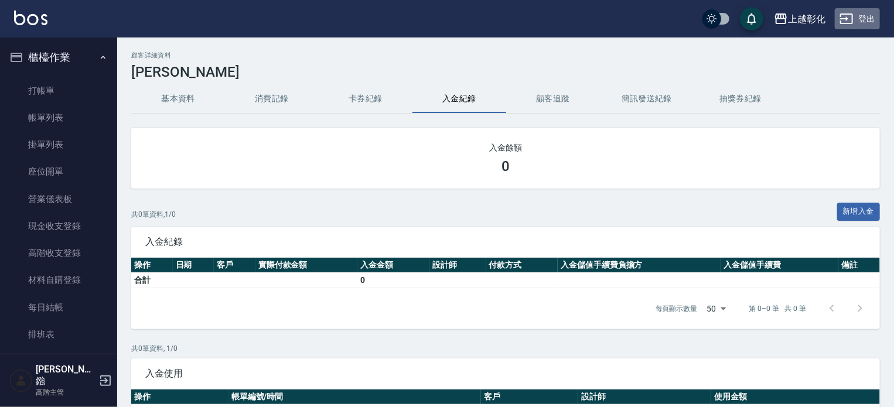
click at [869, 16] on button "登出" at bounding box center [857, 19] width 45 height 22
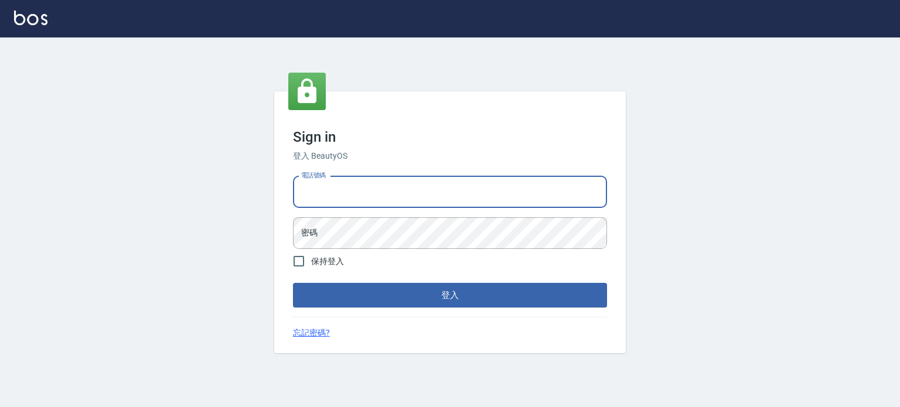
click at [429, 192] on input "電話號碼" at bounding box center [450, 192] width 314 height 32
drag, startPoint x: 0, startPoint y: 0, endPoint x: 429, endPoint y: 192, distance: 469.6
click at [429, 192] on input "電話號碼" at bounding box center [450, 192] width 314 height 32
type input "0953539532"
click at [293, 283] on button "登入" at bounding box center [450, 295] width 314 height 25
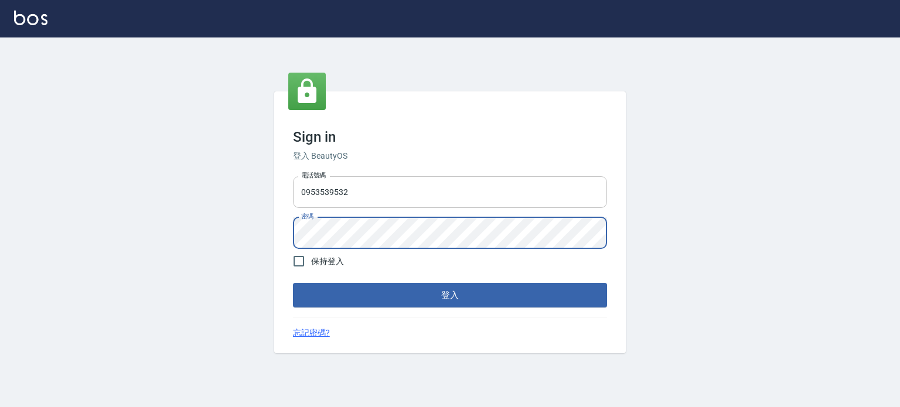
click at [293, 283] on button "登入" at bounding box center [450, 295] width 314 height 25
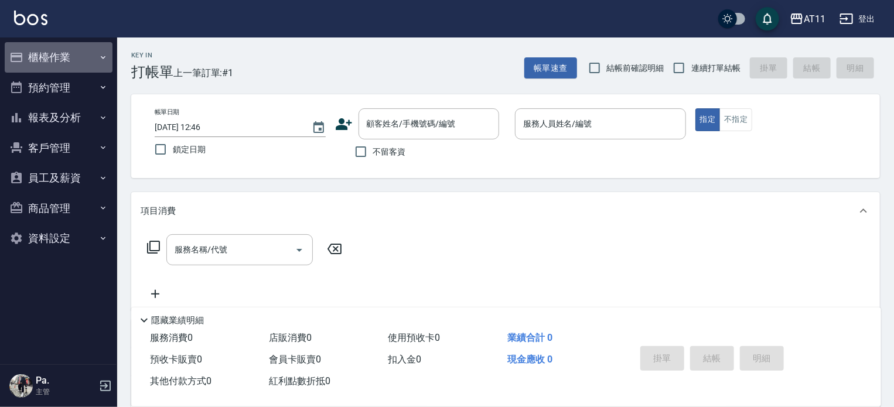
click at [54, 60] on button "櫃檯作業" at bounding box center [59, 57] width 108 height 30
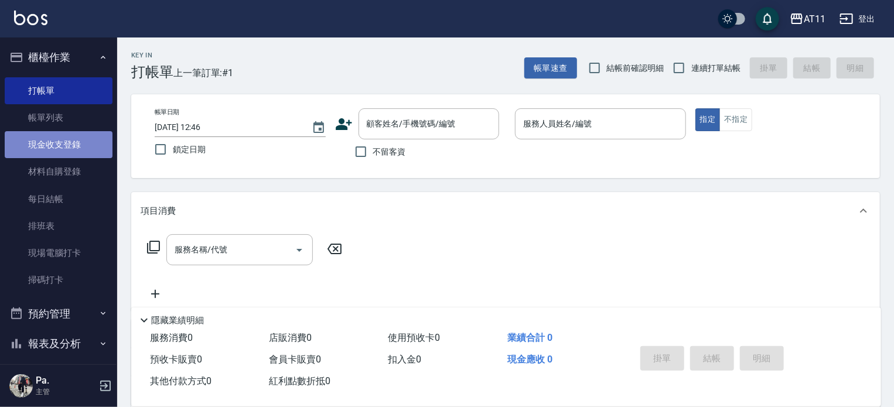
click at [74, 144] on link "現金收支登錄" at bounding box center [59, 144] width 108 height 27
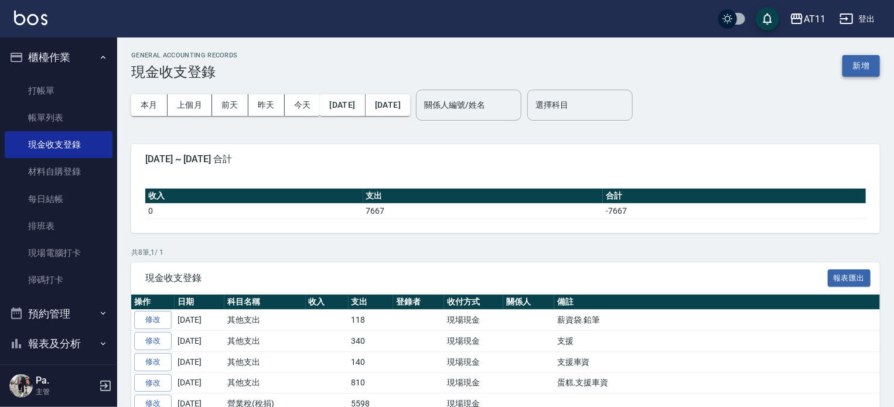
click at [851, 65] on button "新增" at bounding box center [860, 66] width 37 height 22
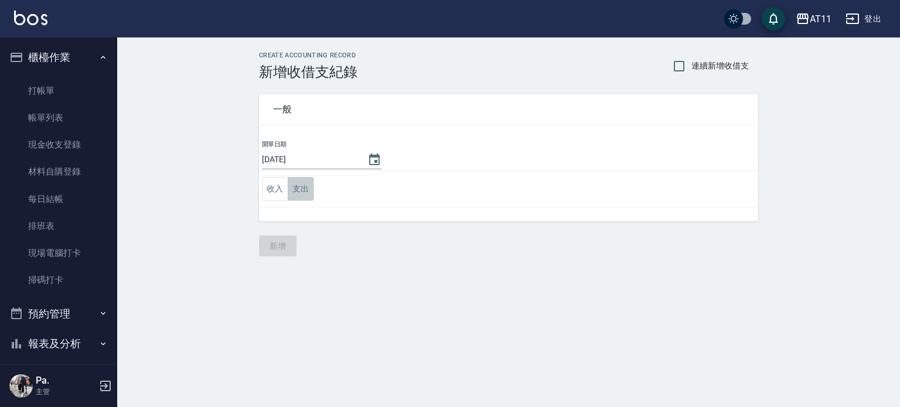
click at [298, 190] on button "支出" at bounding box center [301, 189] width 26 height 24
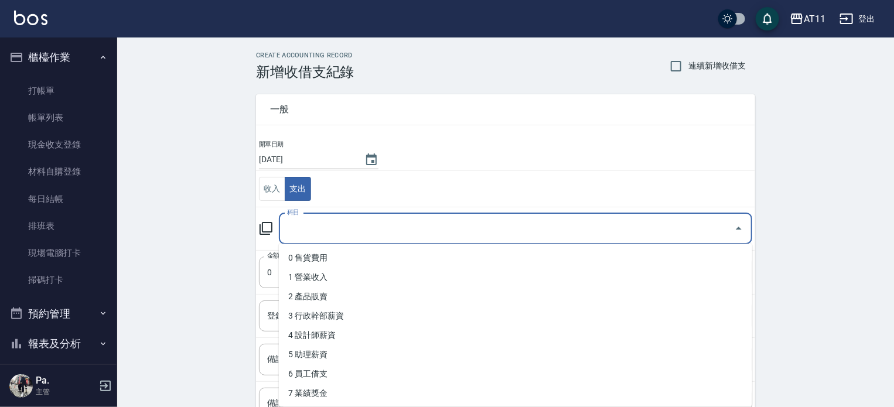
click at [357, 228] on input "科目" at bounding box center [506, 229] width 445 height 21
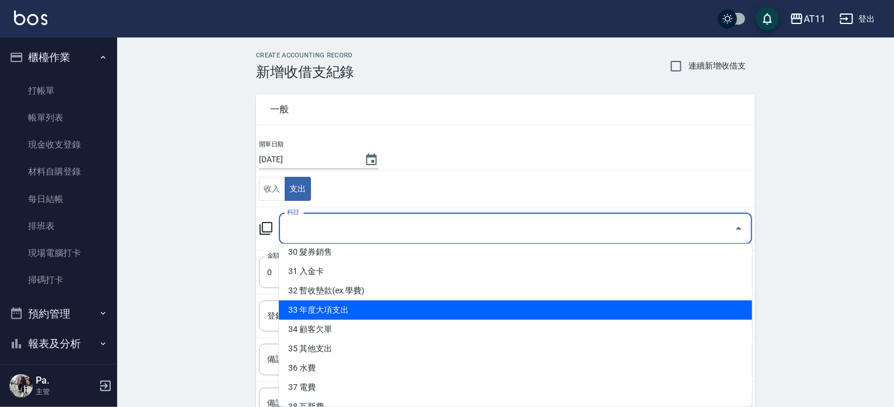
scroll to position [600, 0]
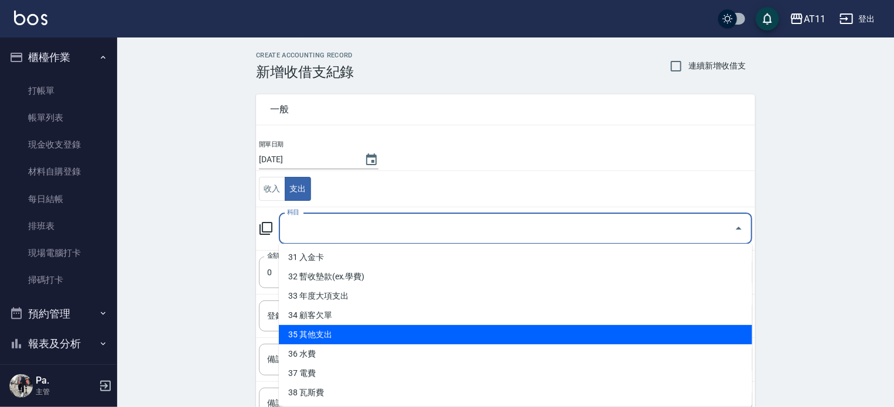
click at [450, 330] on li "35 其他支出" at bounding box center [515, 334] width 473 height 19
type input "35 其他支出"
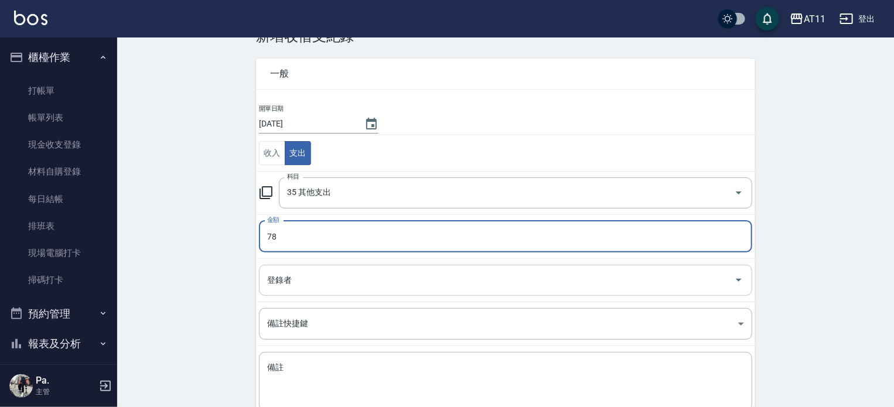
scroll to position [108, 0]
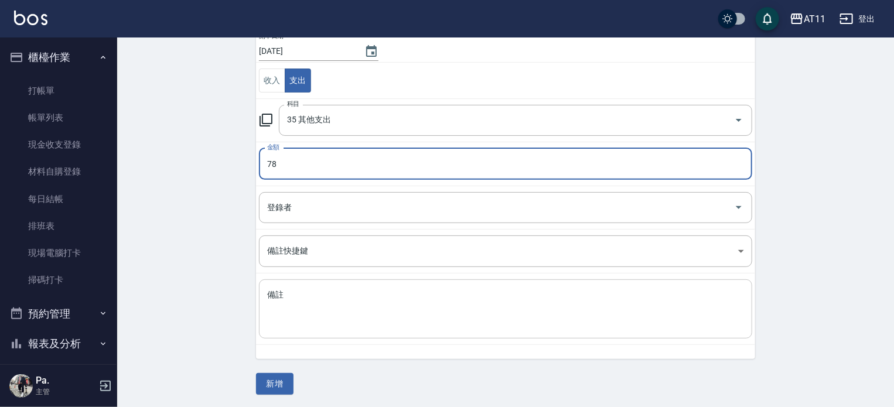
type input "78"
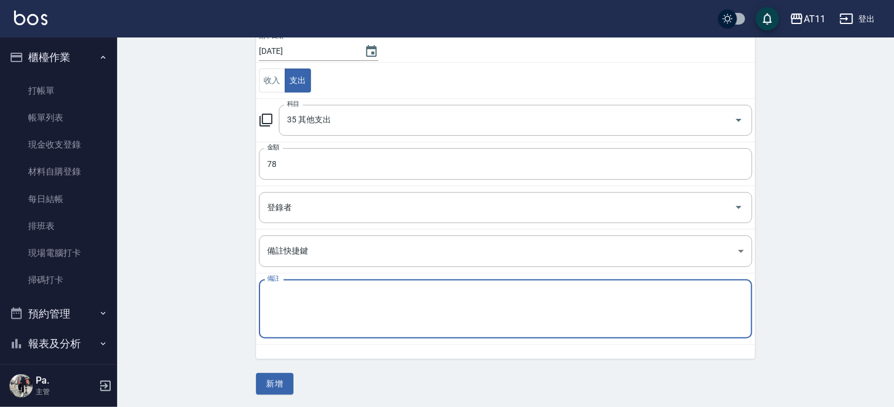
click at [436, 295] on textarea "備註" at bounding box center [505, 309] width 477 height 40
type textarea "旻"
type textarea "棉花棒"
click at [278, 375] on button "新增" at bounding box center [274, 384] width 37 height 22
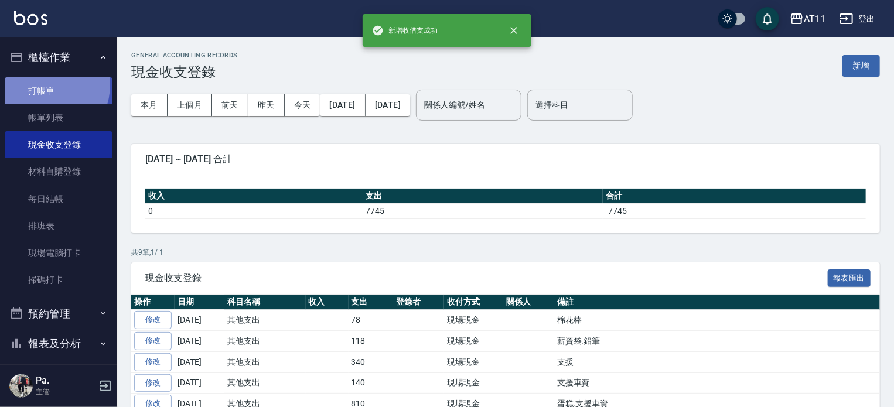
click at [45, 85] on link "打帳單" at bounding box center [59, 90] width 108 height 27
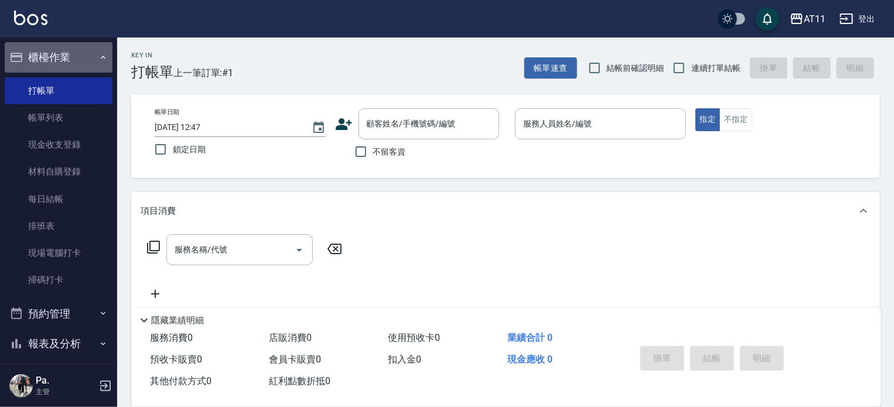
click at [61, 54] on button "櫃檯作業" at bounding box center [59, 57] width 108 height 30
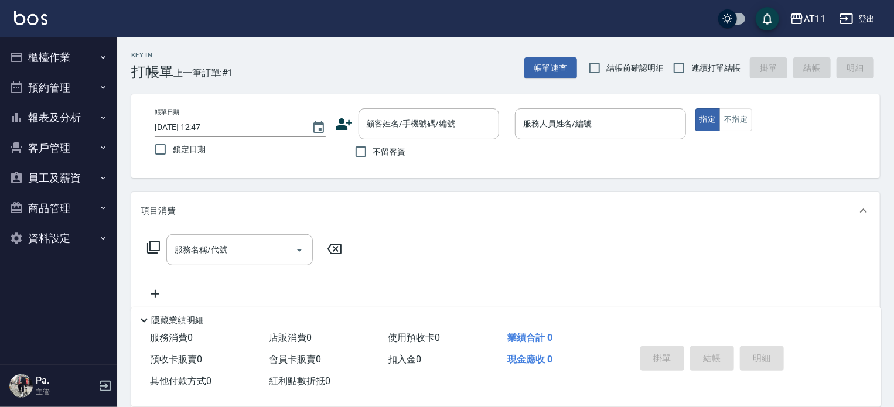
click at [63, 150] on button "客戶管理" at bounding box center [59, 148] width 108 height 30
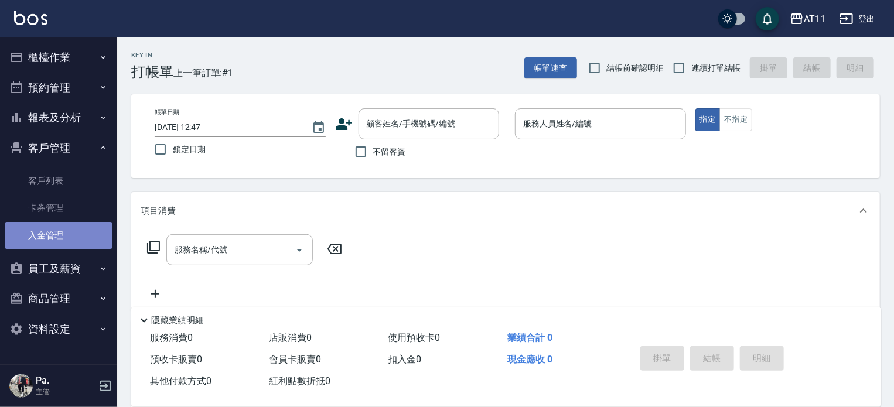
click at [47, 238] on link "入金管理" at bounding box center [59, 235] width 108 height 27
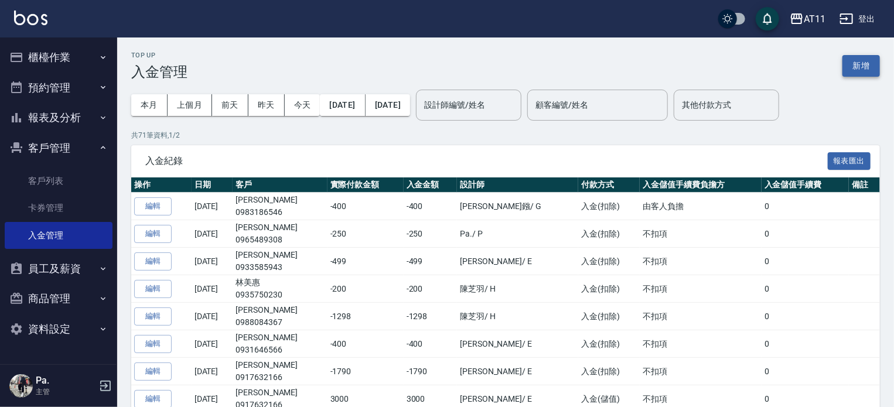
click at [862, 66] on button "新增" at bounding box center [860, 66] width 37 height 22
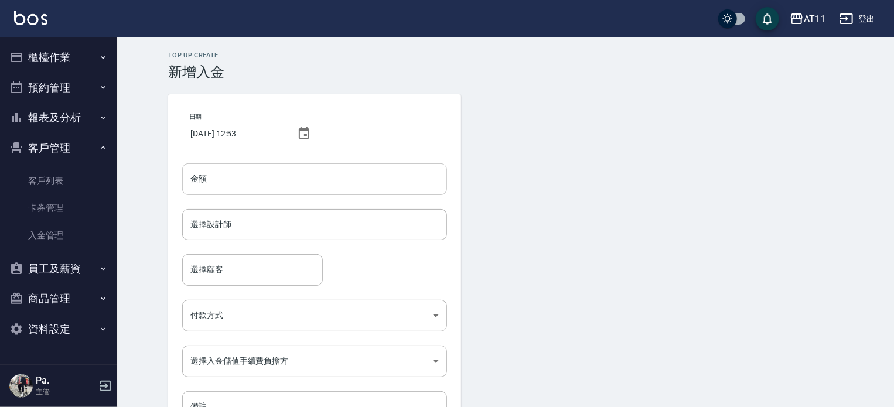
click at [264, 177] on input "金額" at bounding box center [314, 179] width 265 height 32
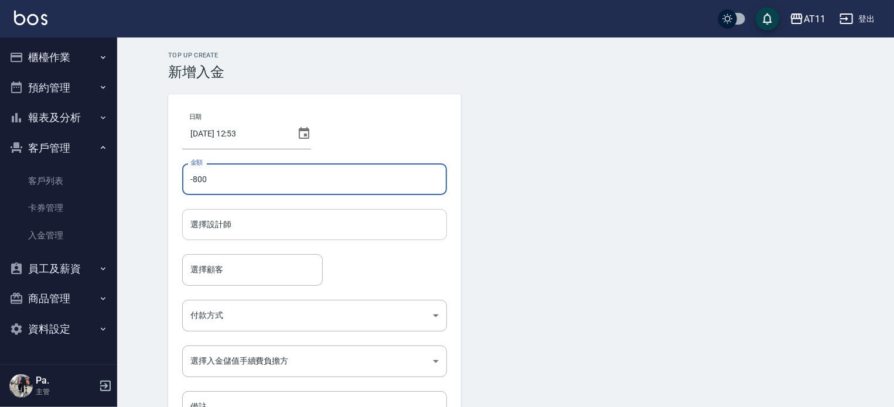
type input "-800"
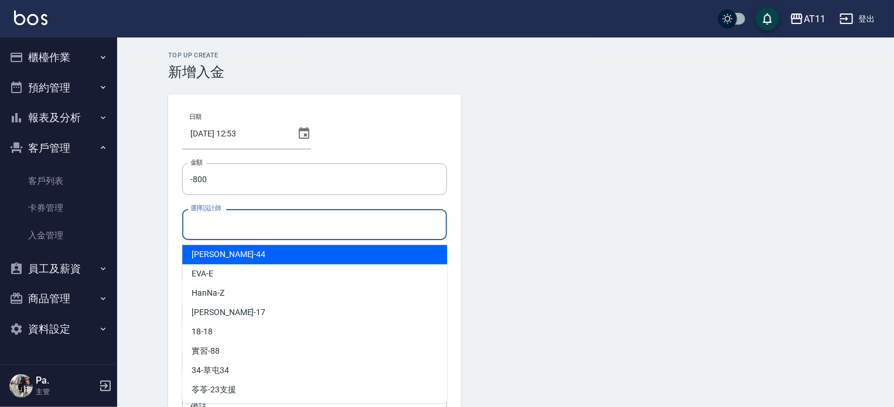
click at [265, 226] on input "選擇設計師" at bounding box center [314, 224] width 254 height 21
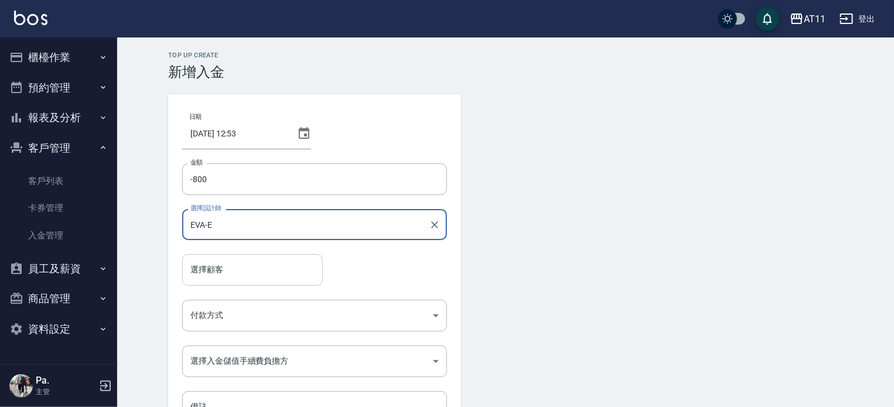
type input "EVA-E"
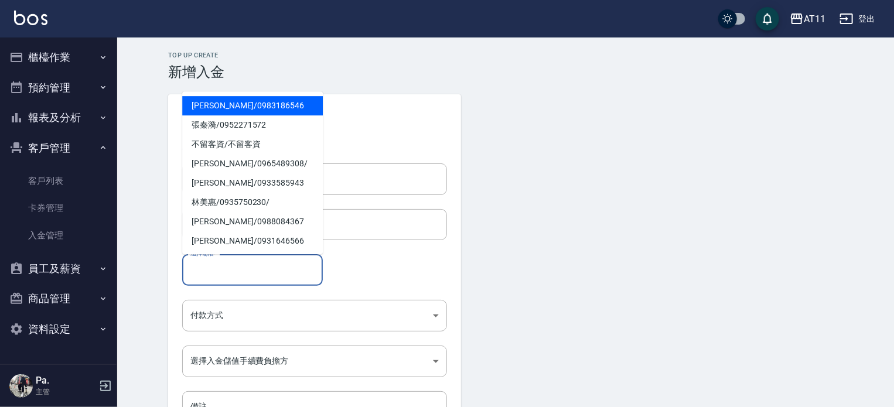
click at [274, 275] on input "選擇顧客" at bounding box center [252, 270] width 130 height 21
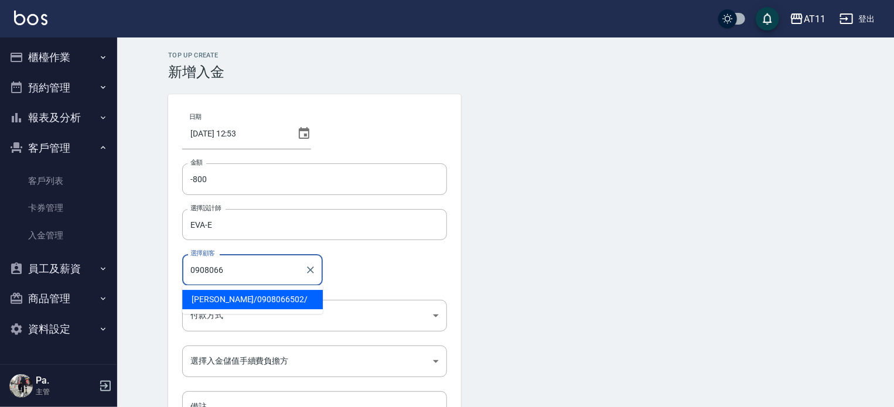
click at [213, 301] on span "范植丞 / 0908066502 /" at bounding box center [252, 299] width 141 height 19
type input "范植丞/0908066502/"
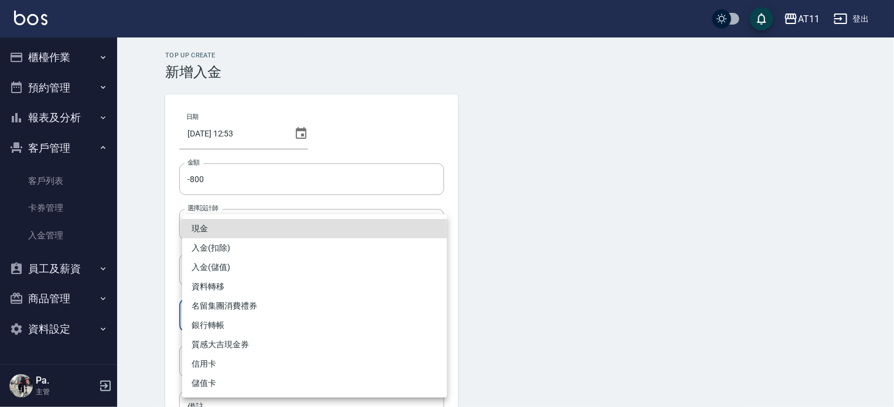
click at [262, 316] on body "AT11 登出 櫃檯作業 打帳單 帳單列表 現金收支登錄 材料自購登錄 每日結帳 排班表 現場電腦打卡 掃碼打卡 預約管理 預約管理 單日預約紀錄 單週預約紀…" at bounding box center [447, 243] width 894 height 486
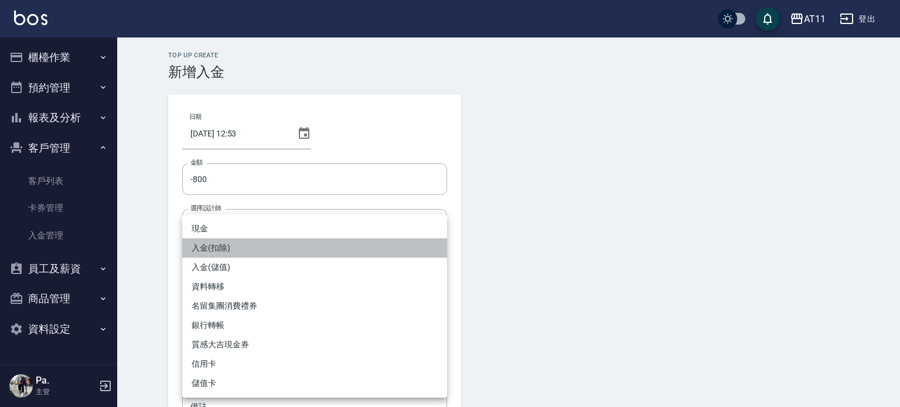
click at [276, 248] on li "入金(扣除)" at bounding box center [314, 247] width 265 height 19
type input "入金(扣除)"
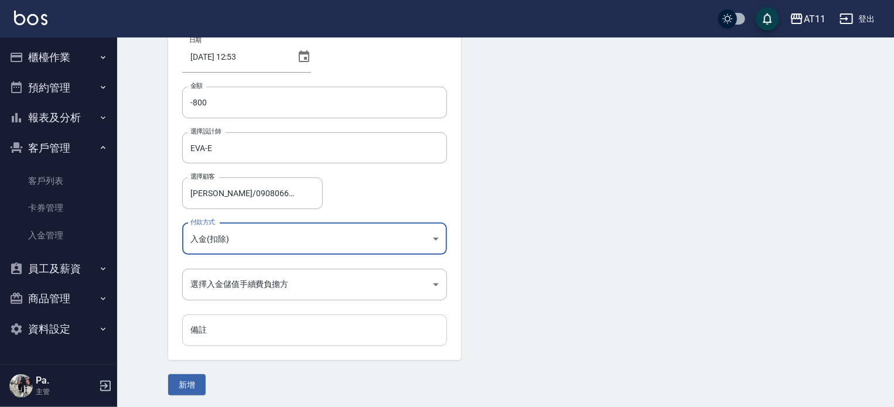
scroll to position [79, 0]
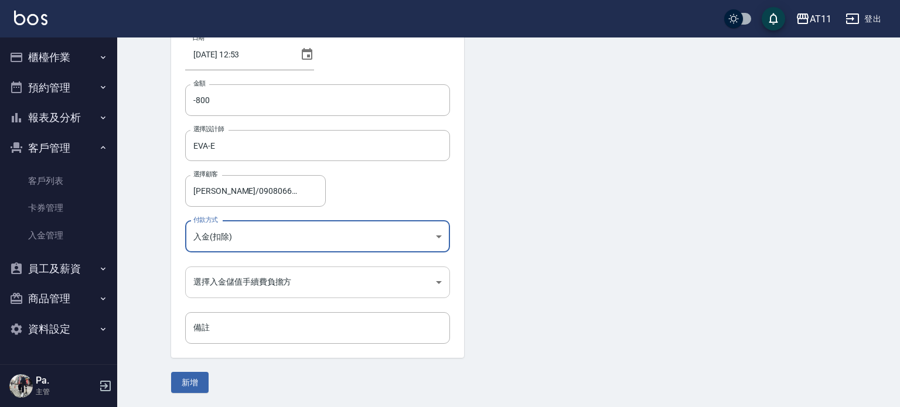
click at [243, 282] on body "AT11 登出 櫃檯作業 打帳單 帳單列表 現金收支登錄 材料自購登錄 每日結帳 排班表 現場電腦打卡 掃碼打卡 預約管理 預約管理 單日預約紀錄 單週預約紀…" at bounding box center [450, 164] width 900 height 486
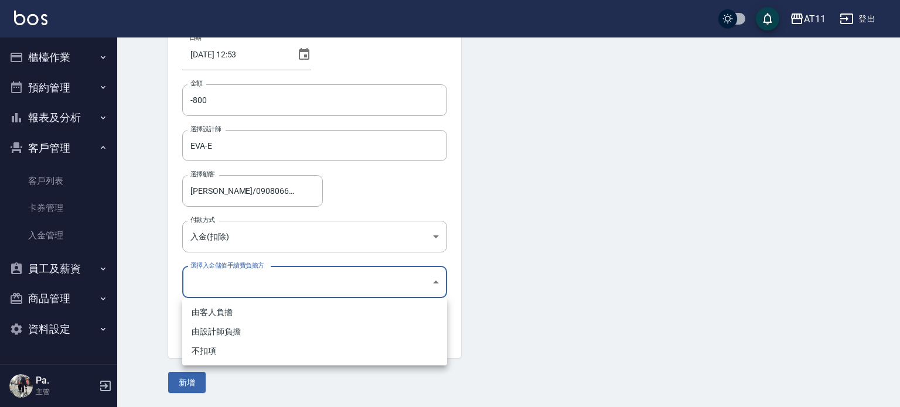
click at [250, 350] on li "不扣項" at bounding box center [314, 351] width 265 height 19
type input "WITHOUTHANDLINGFEE"
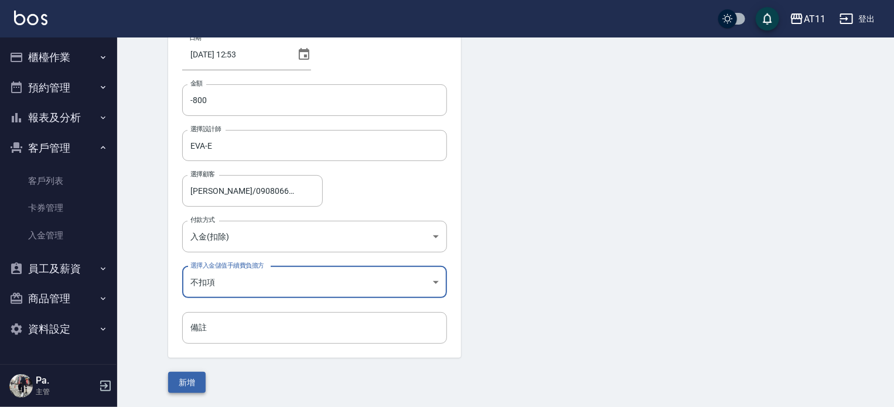
click at [189, 386] on button "新增" at bounding box center [186, 383] width 37 height 22
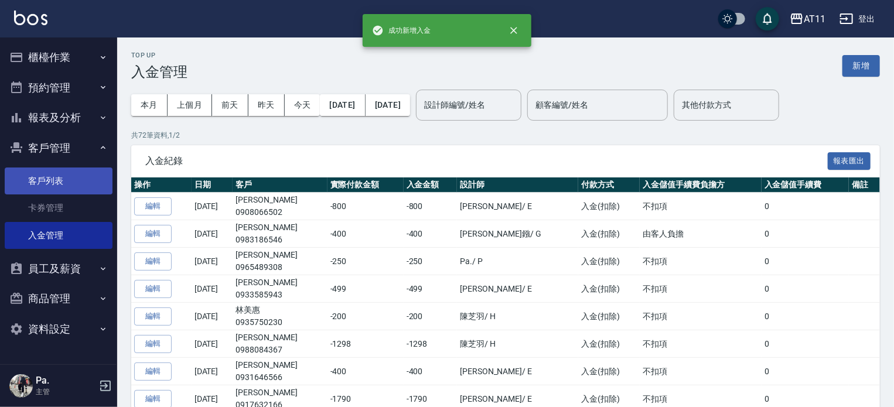
click at [40, 183] on link "客戶列表" at bounding box center [59, 181] width 108 height 27
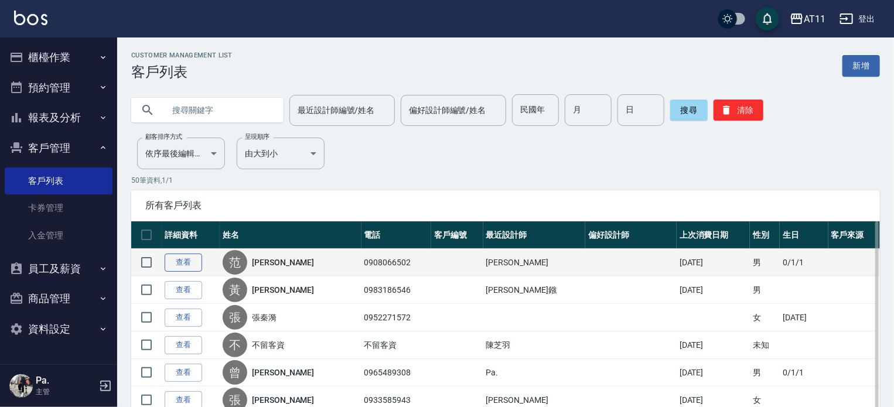
click at [180, 264] on link "查看" at bounding box center [183, 263] width 37 height 18
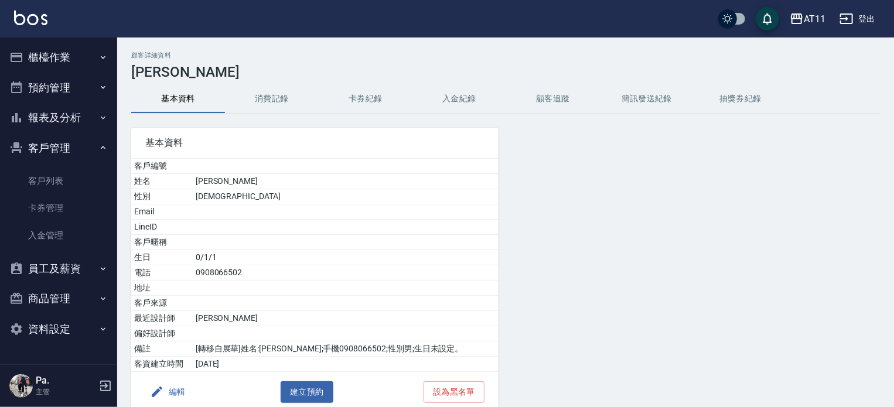
click at [456, 93] on button "入金紀錄" at bounding box center [459, 99] width 94 height 28
